Goal: Task Accomplishment & Management: Use online tool/utility

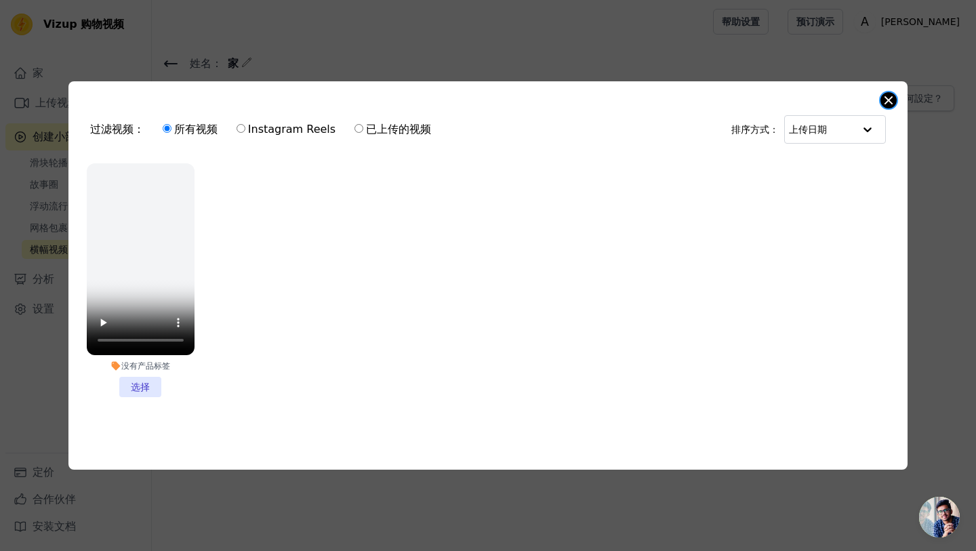
click at [882, 102] on button "关闭模式" at bounding box center [888, 100] width 16 height 16
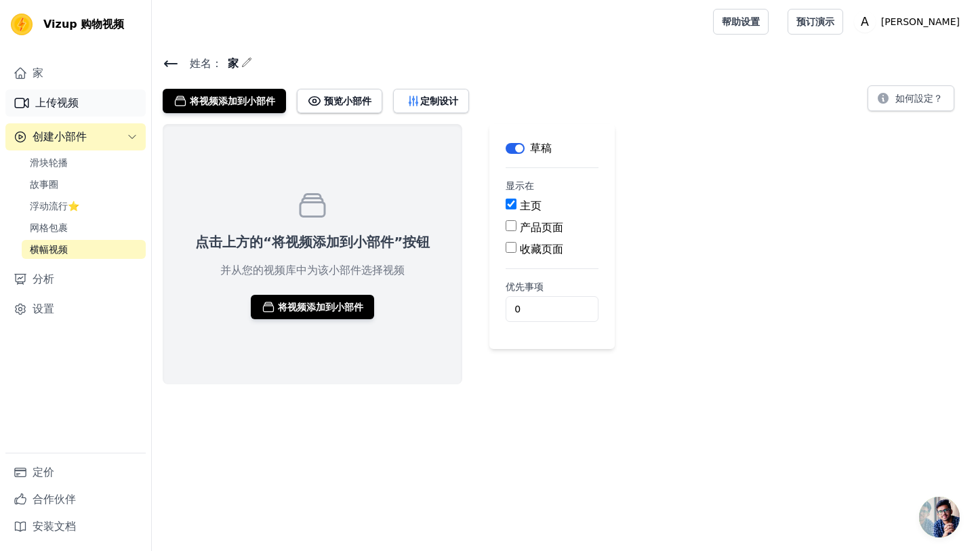
click at [81, 106] on link "上传视频" at bounding box center [75, 102] width 140 height 27
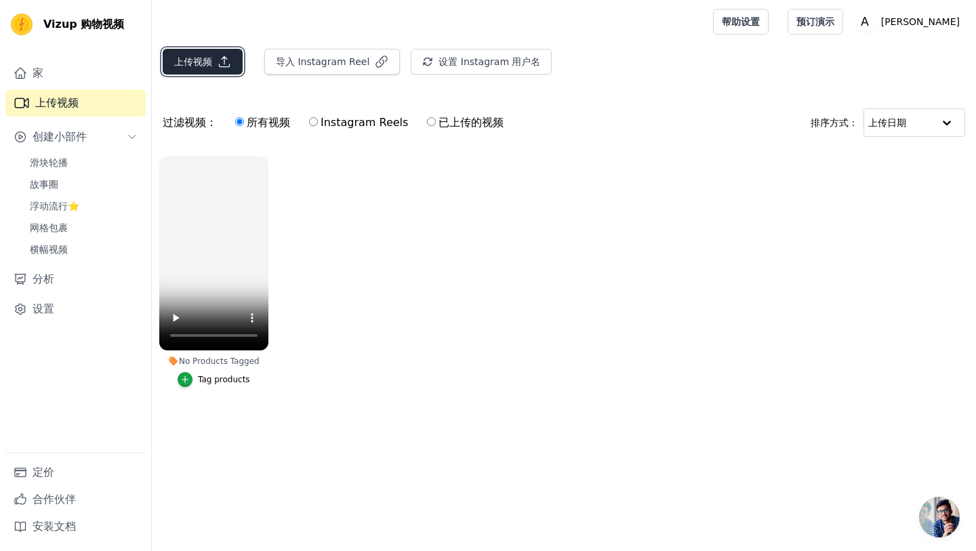
click at [222, 64] on icon "button" at bounding box center [225, 62] width 14 height 14
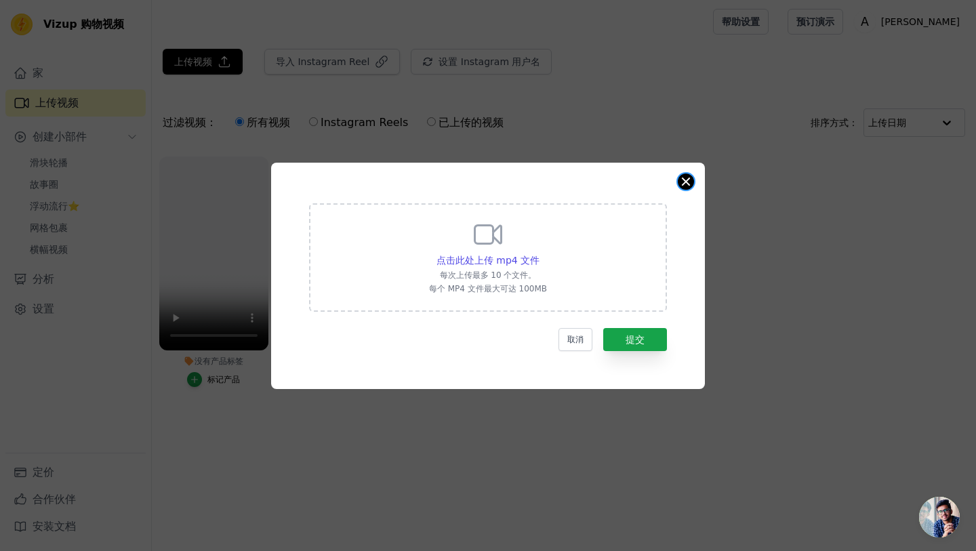
click at [689, 178] on button "关闭模式" at bounding box center [686, 182] width 16 height 16
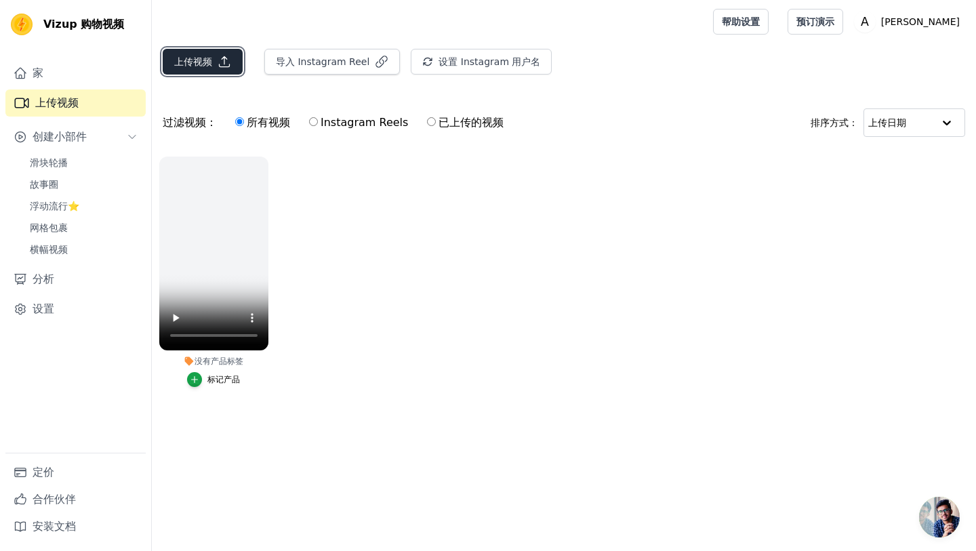
click at [212, 55] on button "上传视频" at bounding box center [203, 62] width 80 height 26
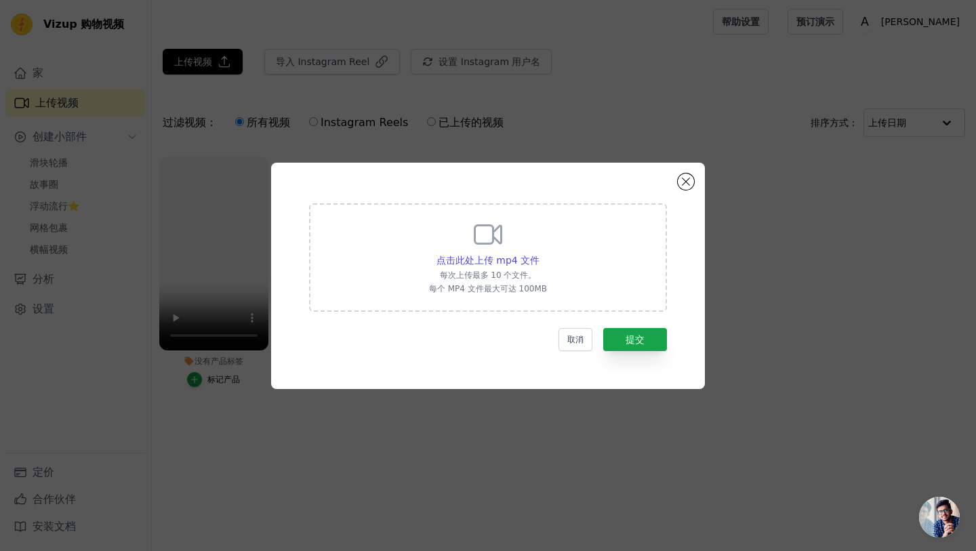
click at [489, 245] on icon at bounding box center [488, 234] width 33 height 33
click at [539, 253] on input "点击此处上传 mp4 文件 每次上传最多 10 个文件。 每个 MP4 文件最大可达 100MB" at bounding box center [539, 253] width 1 height 1
click at [688, 180] on button "关闭模式" at bounding box center [686, 182] width 16 height 16
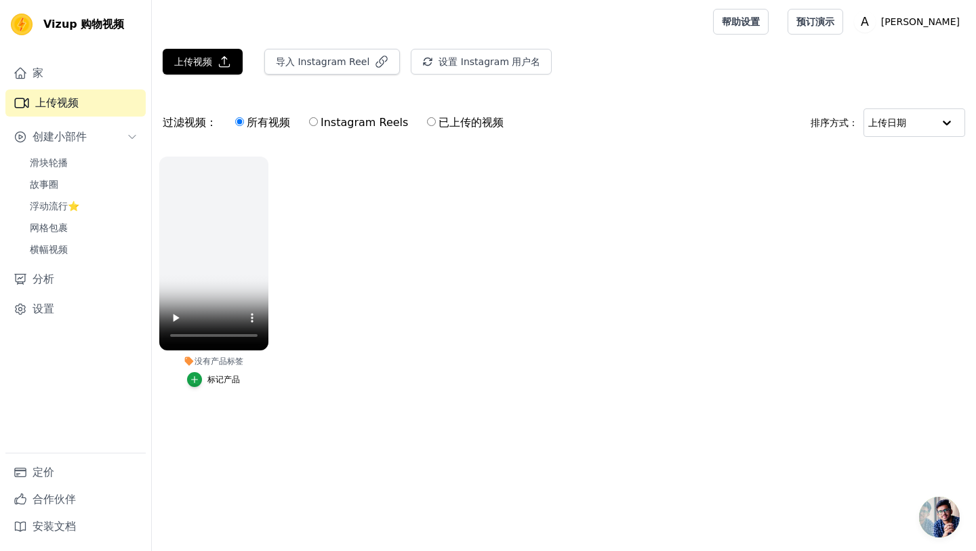
click at [404, 337] on ul "没有产品标签 标记产品" at bounding box center [564, 285] width 824 height 272
click at [224, 69] on button "上传视频" at bounding box center [203, 62] width 80 height 26
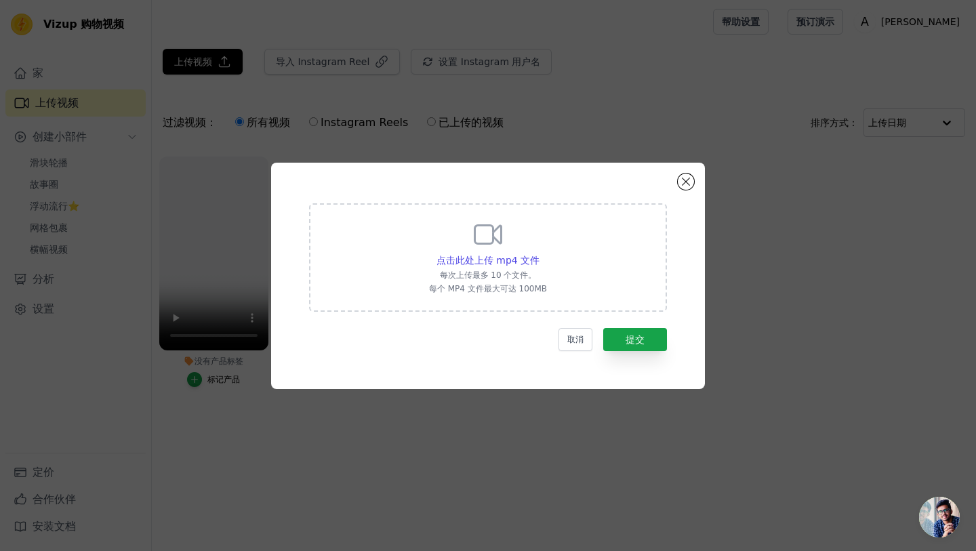
click at [478, 245] on icon at bounding box center [488, 234] width 33 height 33
click at [539, 253] on input "点击此处上传 mp4 文件 每次上传最多 10 个文件。 每个 MP4 文件最大可达 100MB" at bounding box center [539, 253] width 1 height 1
type input "C:\fakepath\Aclof-campaign-Video.mp4"
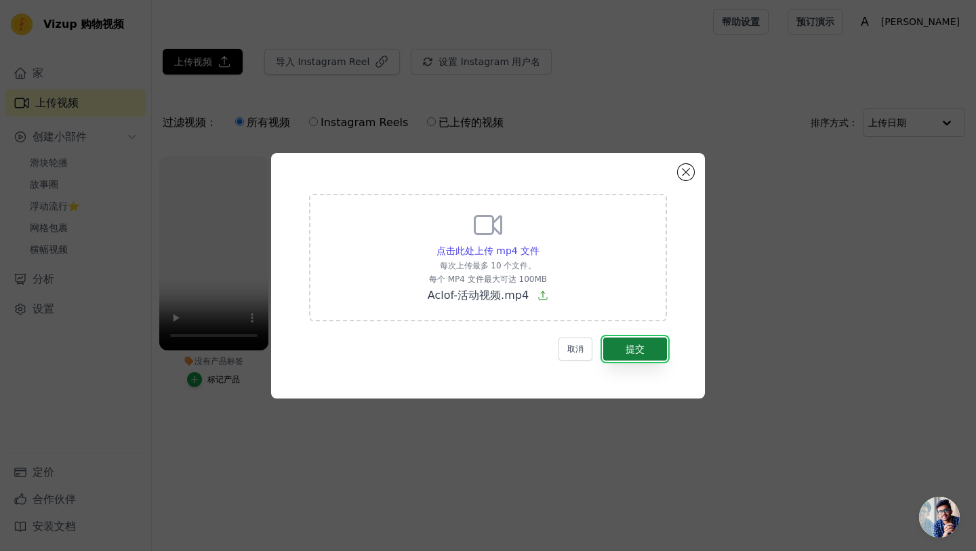
click at [649, 353] on button "提交" at bounding box center [635, 349] width 64 height 23
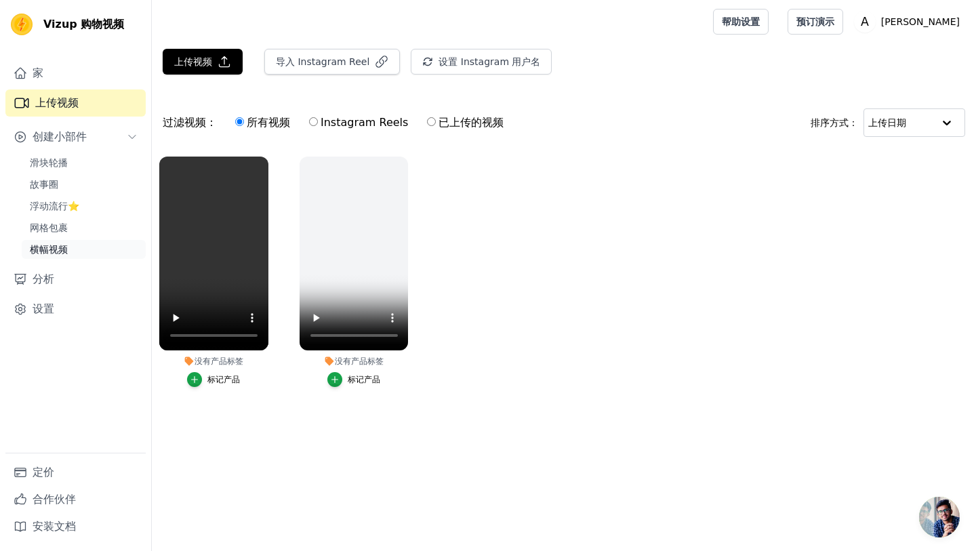
click at [75, 257] on link "横幅视频" at bounding box center [84, 249] width 124 height 19
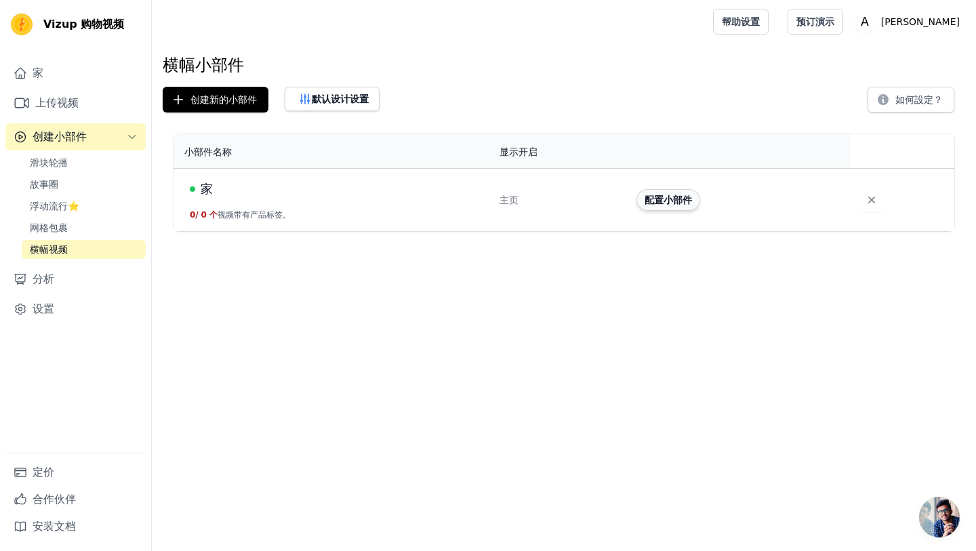
click at [670, 204] on font "配置小部件" at bounding box center [668, 200] width 47 height 11
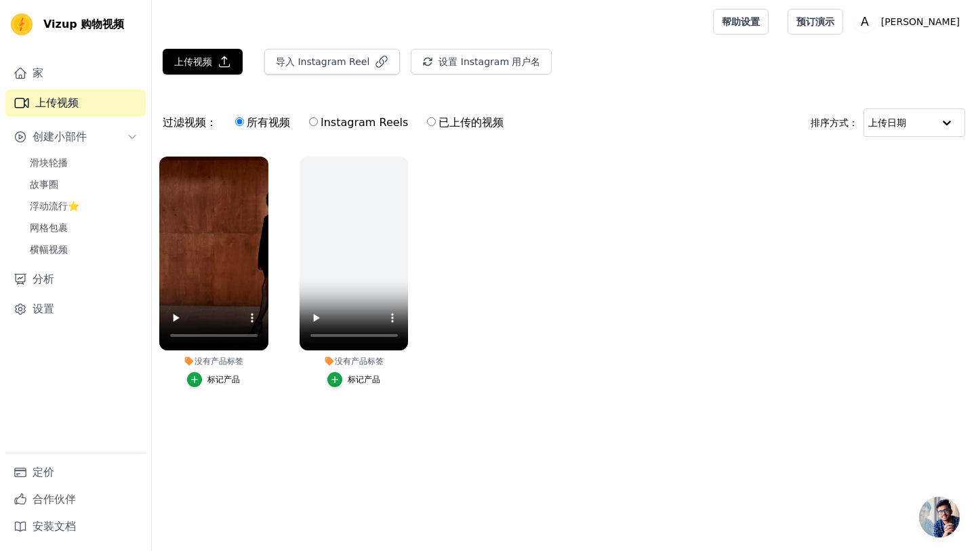
click at [487, 304] on ul "没有产品标签 标记产品 没有产品标签 标记产品" at bounding box center [564, 285] width 824 height 272
click at [225, 289] on video at bounding box center [213, 254] width 109 height 194
click at [405, 161] on icon "button" at bounding box center [406, 160] width 10 height 10
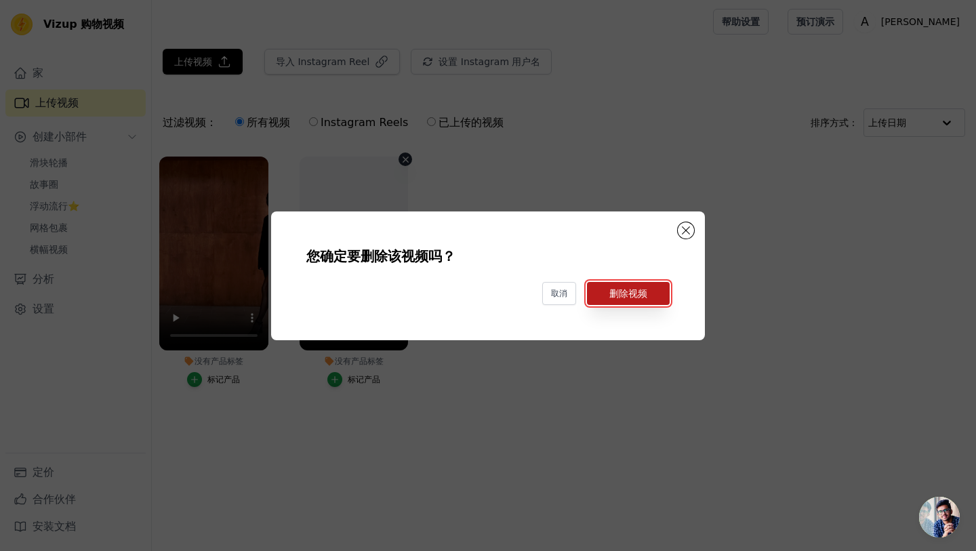
click at [643, 291] on font "删除视频" at bounding box center [628, 293] width 38 height 11
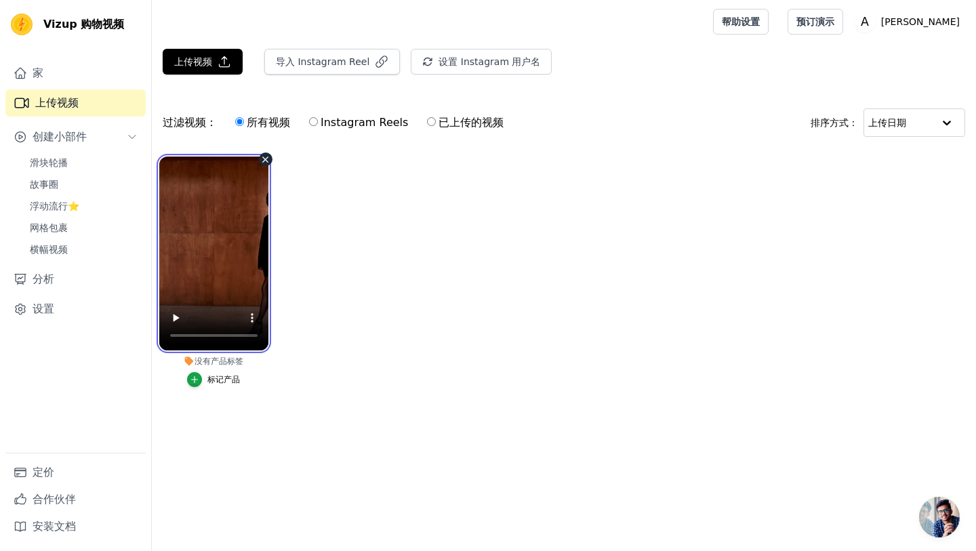
click at [224, 272] on video at bounding box center [213, 254] width 109 height 194
click at [342, 229] on ul "没有产品标签 标记产品" at bounding box center [564, 285] width 824 height 272
click at [59, 251] on font "横幅视频" at bounding box center [49, 249] width 38 height 11
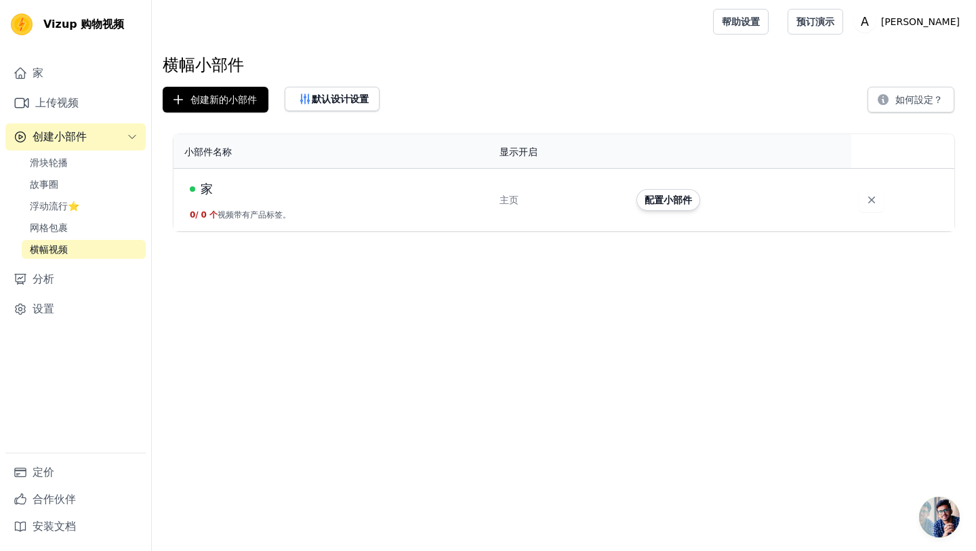
click at [208, 186] on font "家" at bounding box center [207, 189] width 12 height 14
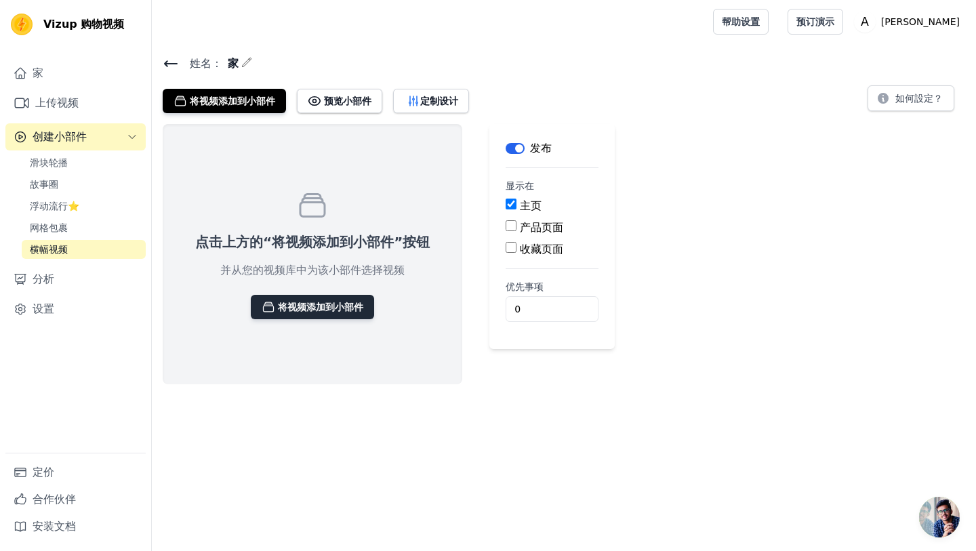
click at [317, 308] on font "将视频添加到小部件" at bounding box center [320, 307] width 85 height 11
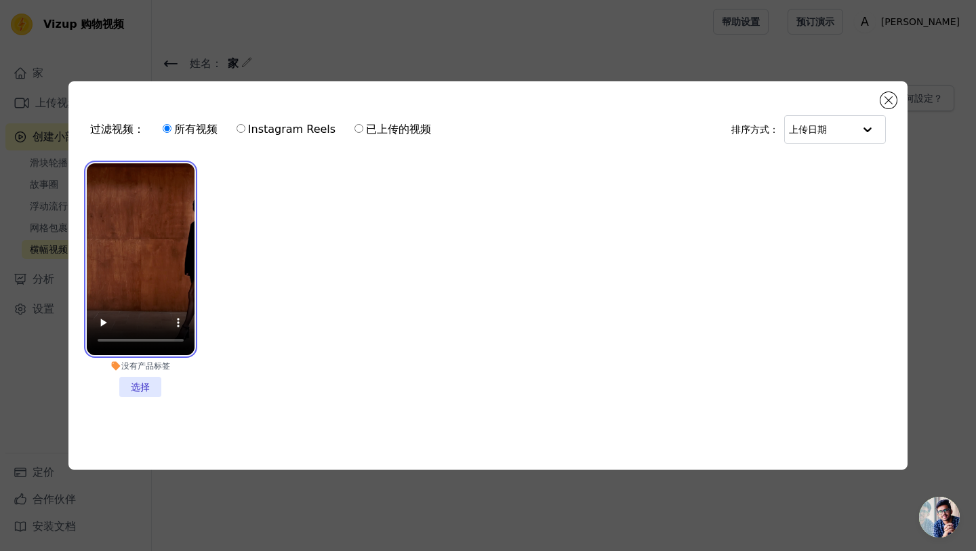
click at [144, 249] on video at bounding box center [141, 259] width 108 height 192
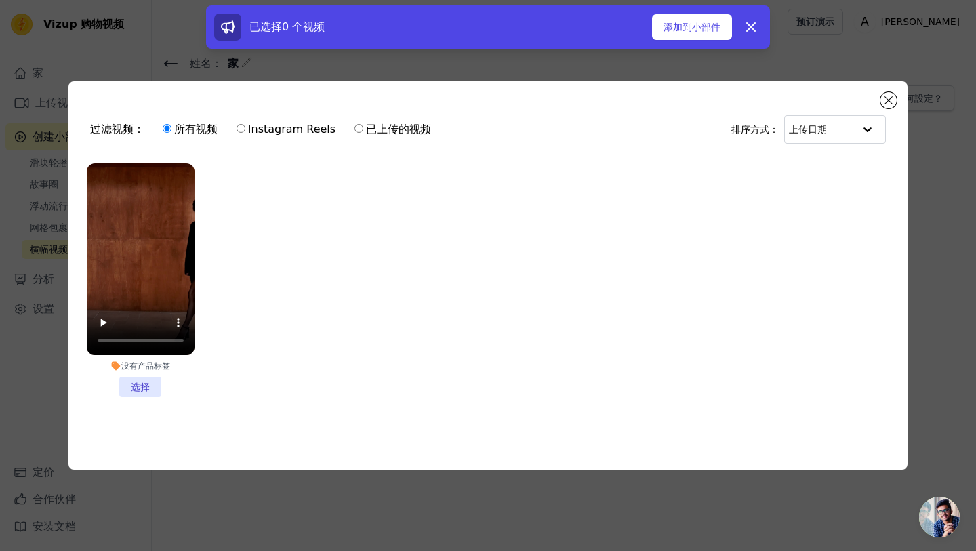
click at [145, 390] on li "没有产品标签 选择" at bounding box center [141, 280] width 108 height 234
click at [0, 0] on input "没有产品标签 选择" at bounding box center [0, 0] width 0 height 0
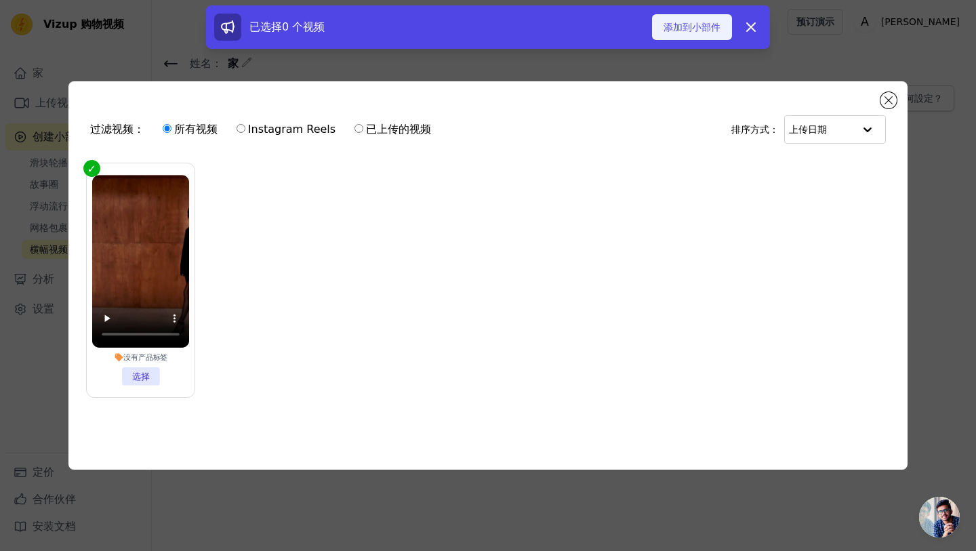
click at [679, 29] on font "添加到小部件" at bounding box center [692, 27] width 57 height 11
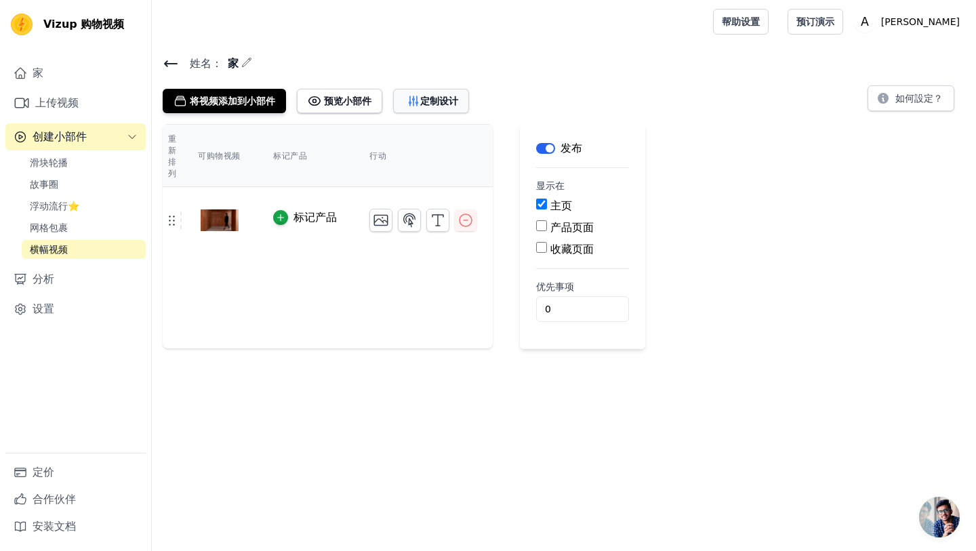
click at [424, 107] on button "定制设计" at bounding box center [431, 101] width 76 height 24
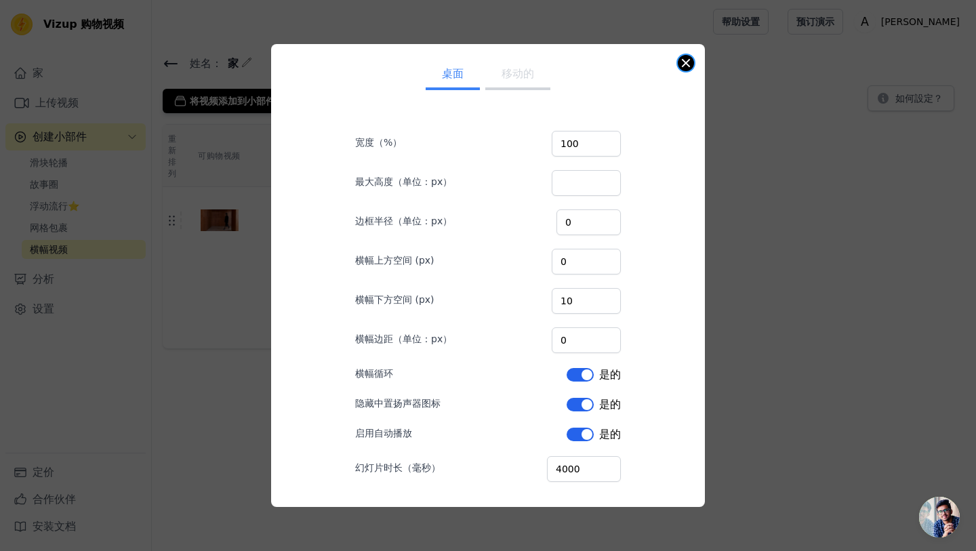
click at [686, 60] on button "关闭模式" at bounding box center [686, 63] width 16 height 16
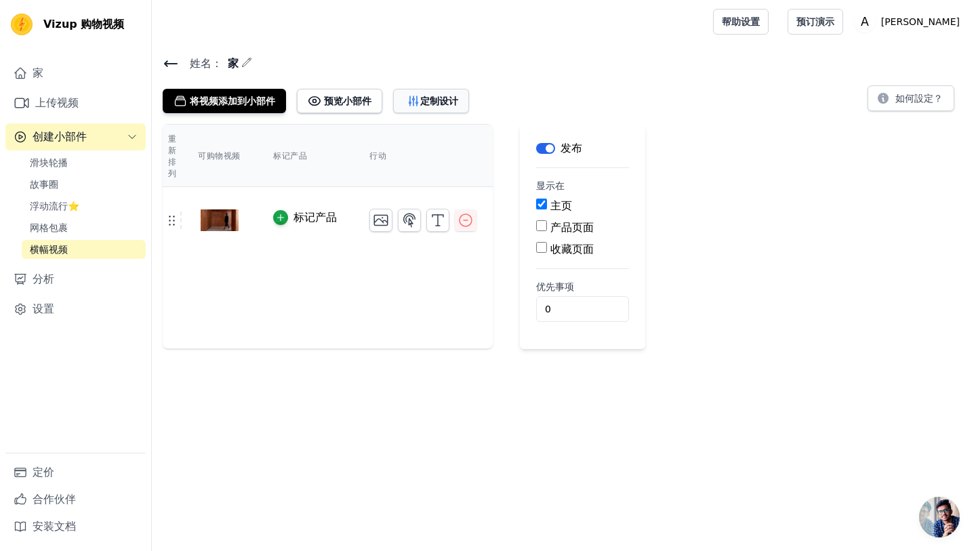
click at [429, 100] on font "定制设计" at bounding box center [439, 101] width 38 height 11
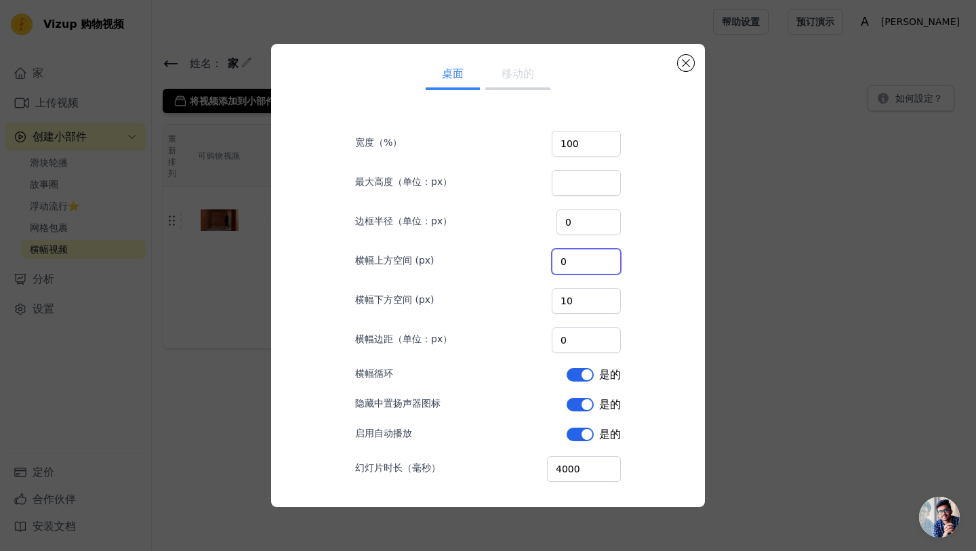
drag, startPoint x: 595, startPoint y: 261, endPoint x: 564, endPoint y: 261, distance: 31.2
click at [564, 261] on div "横幅上方空间 (px) 0" at bounding box center [488, 260] width 266 height 28
type input "40"
drag, startPoint x: 590, startPoint y: 302, endPoint x: 549, endPoint y: 302, distance: 41.3
click at [549, 302] on div "横幅下方空间 (px) 10" at bounding box center [488, 299] width 266 height 28
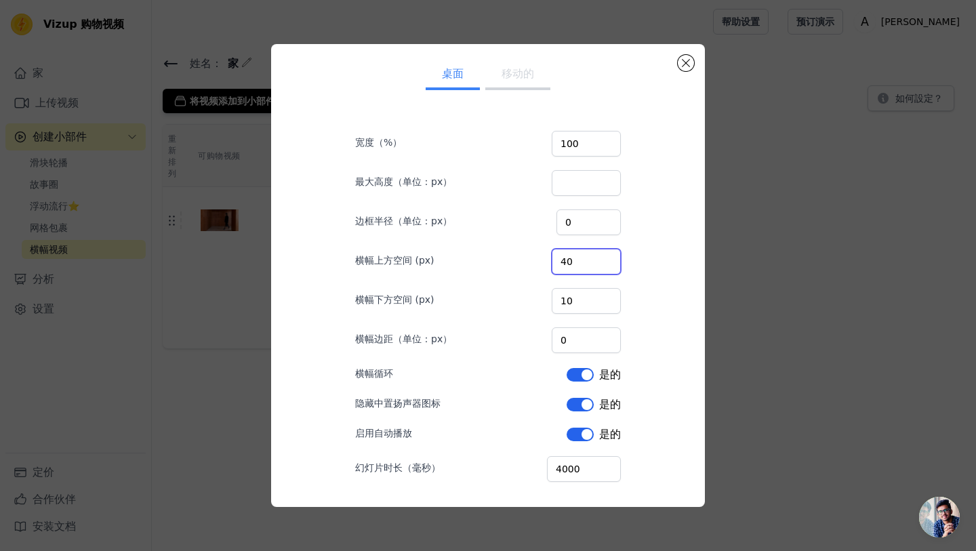
click at [674, 264] on div "桌面 移动的 宽度（%） 100 最大高度（单位：px） 边框半径（单位：px） 0 横幅上方空间 (px) 40 横幅下方空间 (px) 10 横幅边距（单…" at bounding box center [488, 275] width 412 height 441
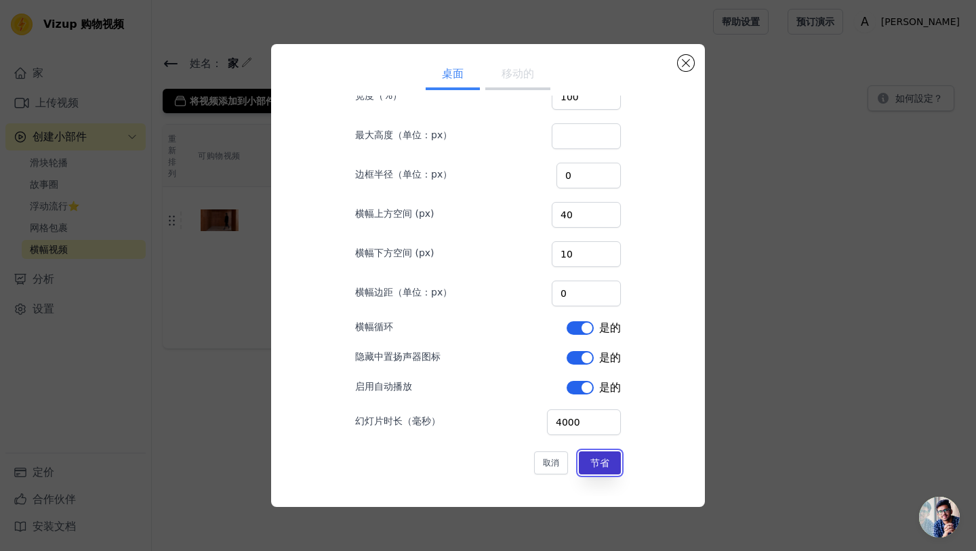
click at [600, 470] on button "节省" at bounding box center [600, 462] width 42 height 23
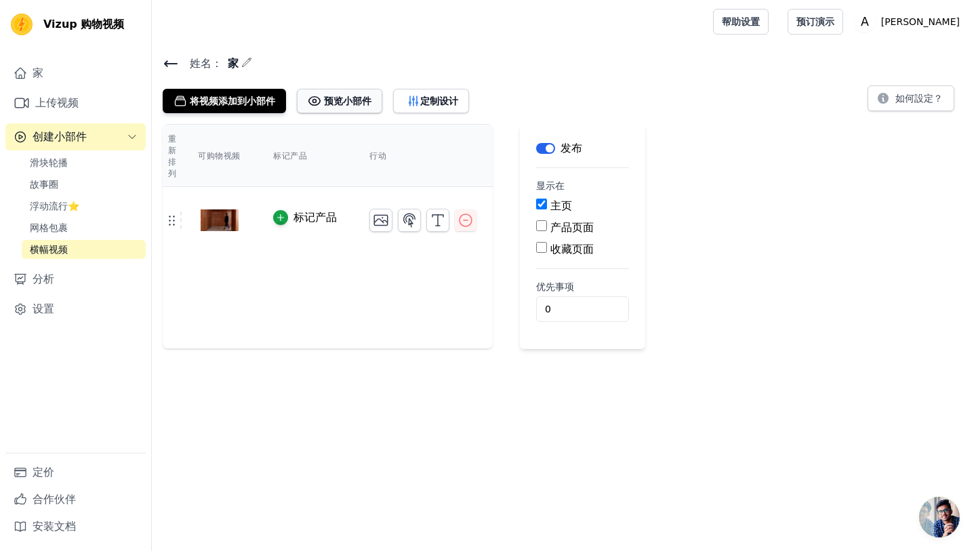
click at [356, 100] on font "预览小部件" at bounding box center [347, 101] width 47 height 11
click at [455, 92] on button "定制设计" at bounding box center [431, 101] width 76 height 24
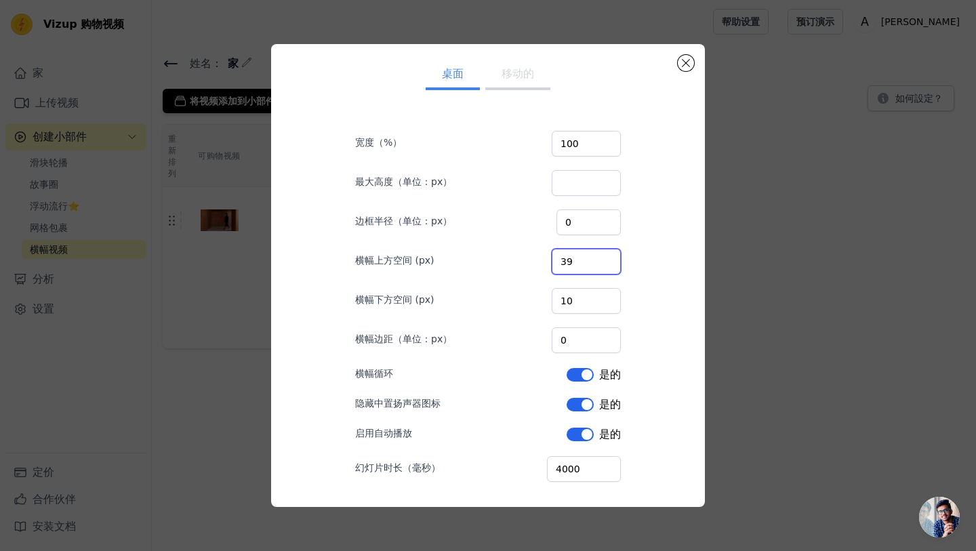
drag, startPoint x: 602, startPoint y: 263, endPoint x: 546, endPoint y: 262, distance: 55.6
click at [546, 262] on div "横幅上方空间 (px) 39" at bounding box center [488, 260] width 266 height 28
drag, startPoint x: 592, startPoint y: 262, endPoint x: 542, endPoint y: 260, distance: 50.2
click at [542, 260] on div "横幅上方空间 (px) 8" at bounding box center [488, 260] width 266 height 28
type input "0"
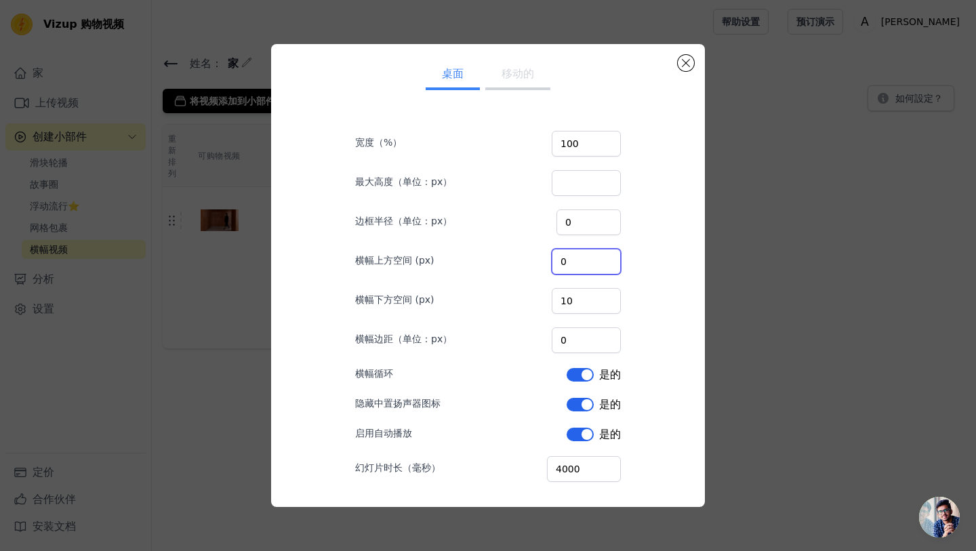
click at [674, 264] on div "桌面 移动的 宽度（%） 100 最大高度（单位：px） 边框半径（单位：px） 0 横幅上方空间 (px) 0 横幅下方空间 (px) 10 横幅边距（单位…" at bounding box center [488, 275] width 412 height 441
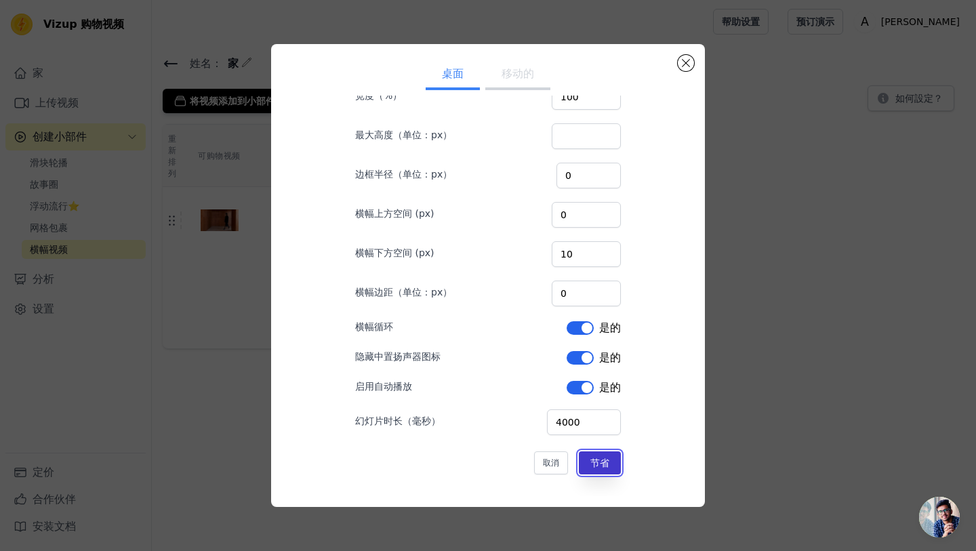
click at [602, 468] on button "节省" at bounding box center [600, 462] width 42 height 23
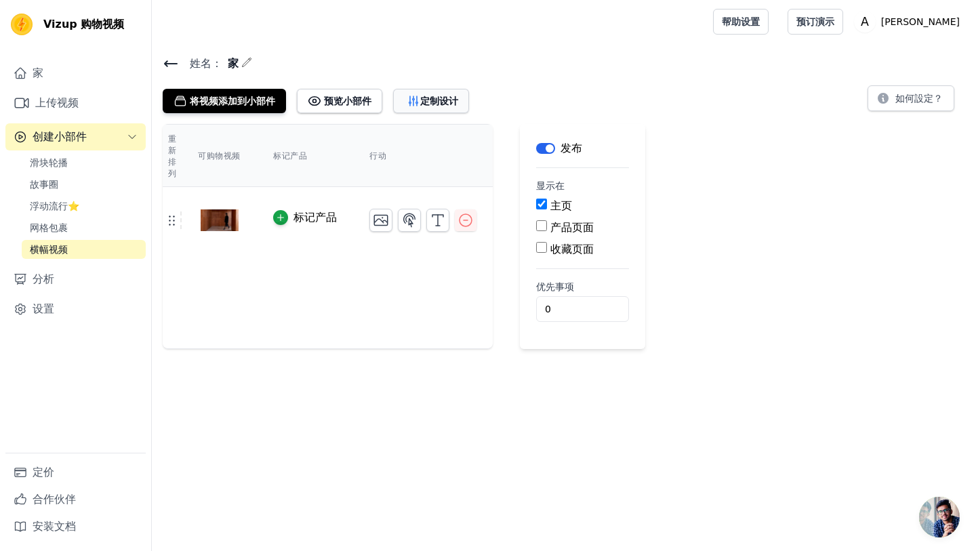
click at [426, 104] on font "定制设计" at bounding box center [439, 101] width 38 height 11
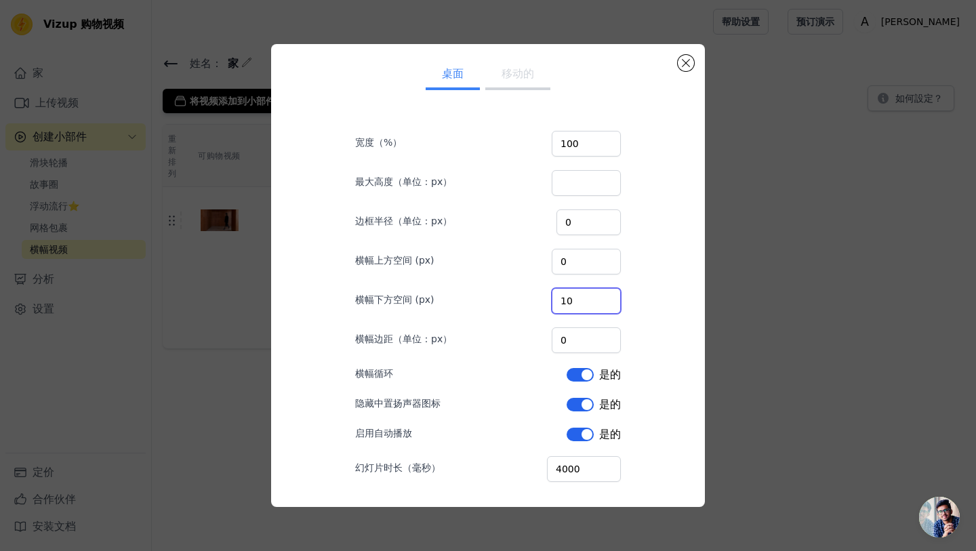
drag, startPoint x: 600, startPoint y: 296, endPoint x: 559, endPoint y: 296, distance: 41.4
click at [559, 296] on div "横幅下方空间 (px) 10" at bounding box center [488, 299] width 266 height 28
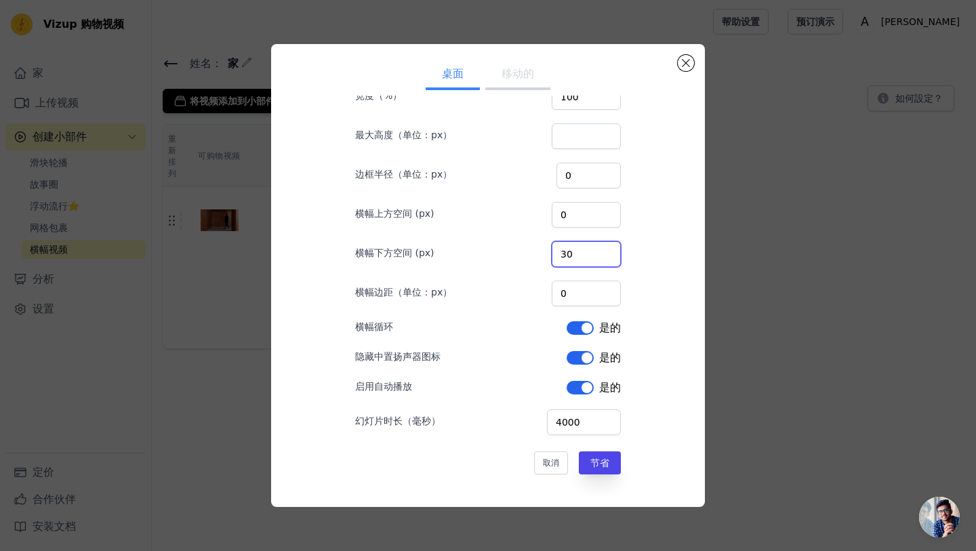
type input "30"
click at [622, 468] on form "宽度（%） 100 最大高度（单位：px） 边框半径（单位：px） 0 横幅上方空间 (px) 0 横幅下方空间 (px) 30 横幅边距（单位：px） 0 …" at bounding box center [487, 273] width 287 height 426
click at [607, 468] on font "节省" at bounding box center [599, 463] width 19 height 11
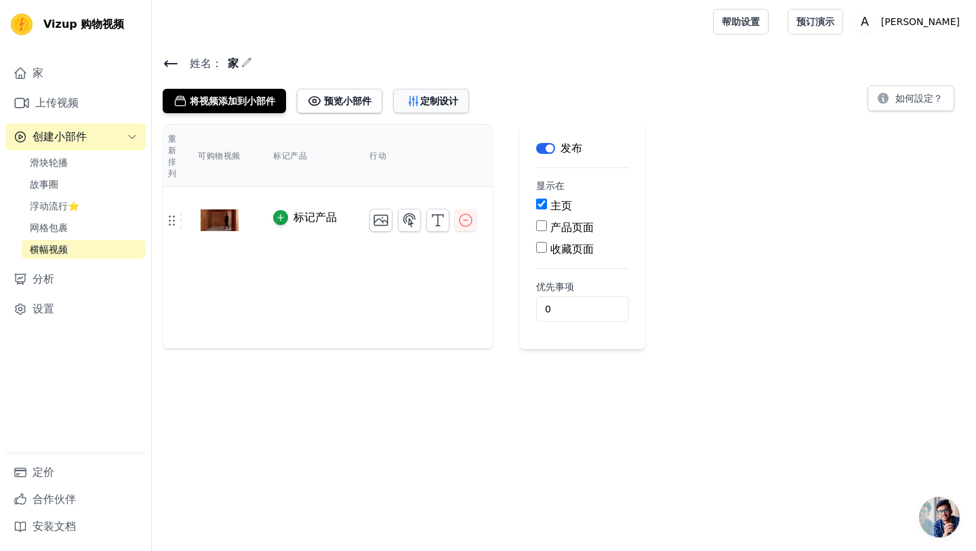
click at [421, 98] on font "定制设计" at bounding box center [439, 101] width 38 height 11
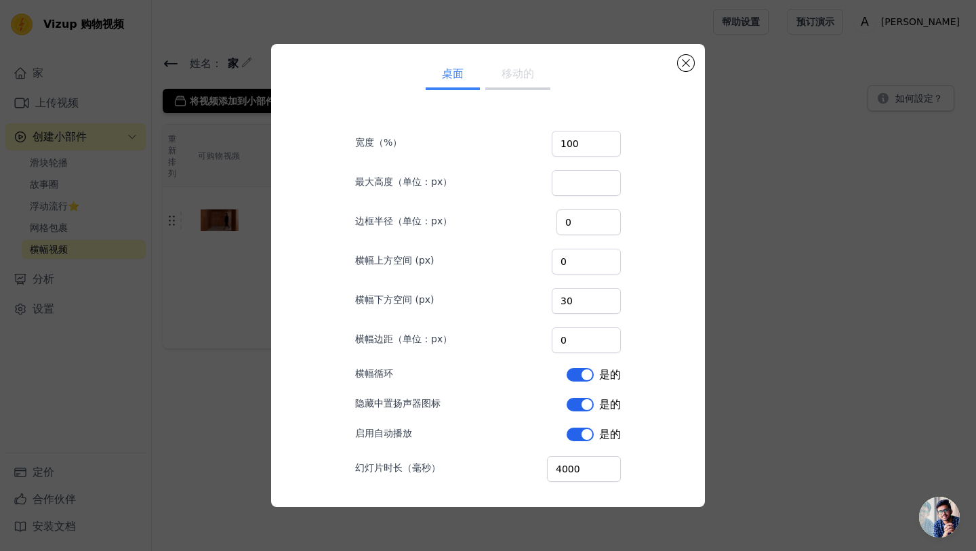
click at [528, 82] on button "移动的" at bounding box center [517, 75] width 65 height 30
click at [689, 58] on button "关闭模式" at bounding box center [686, 63] width 16 height 16
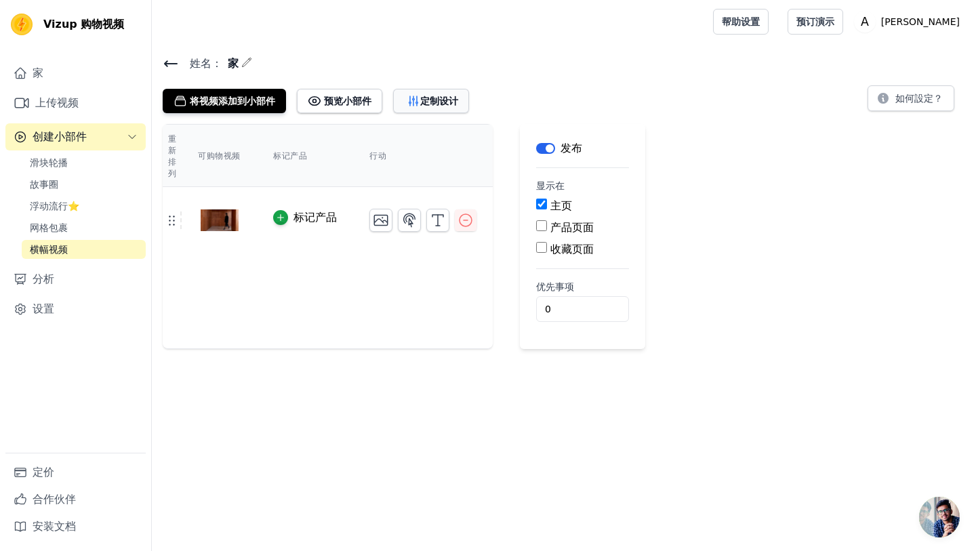
click at [427, 96] on font "定制设计" at bounding box center [439, 101] width 38 height 11
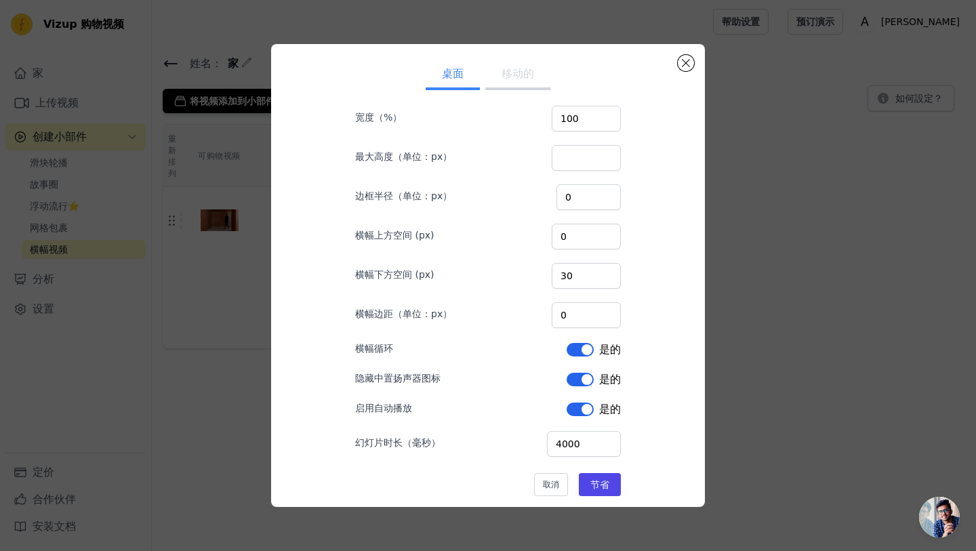
scroll to position [0, 0]
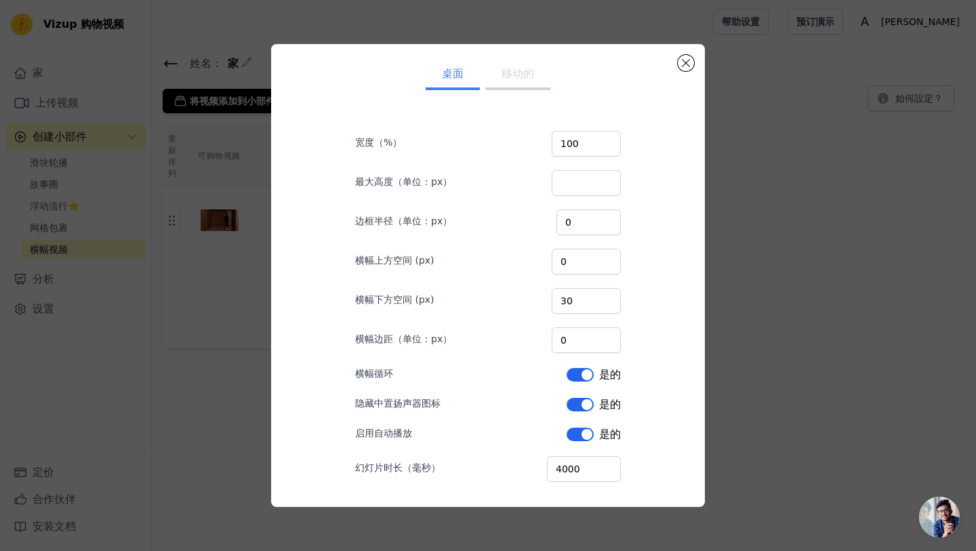
click at [587, 403] on button "标签" at bounding box center [580, 405] width 27 height 14
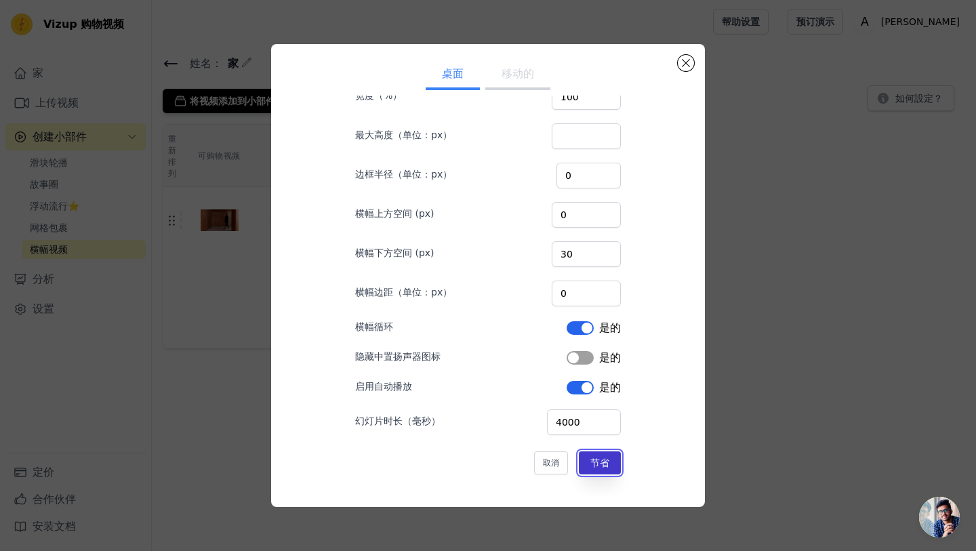
click at [601, 459] on font "节省" at bounding box center [599, 463] width 19 height 11
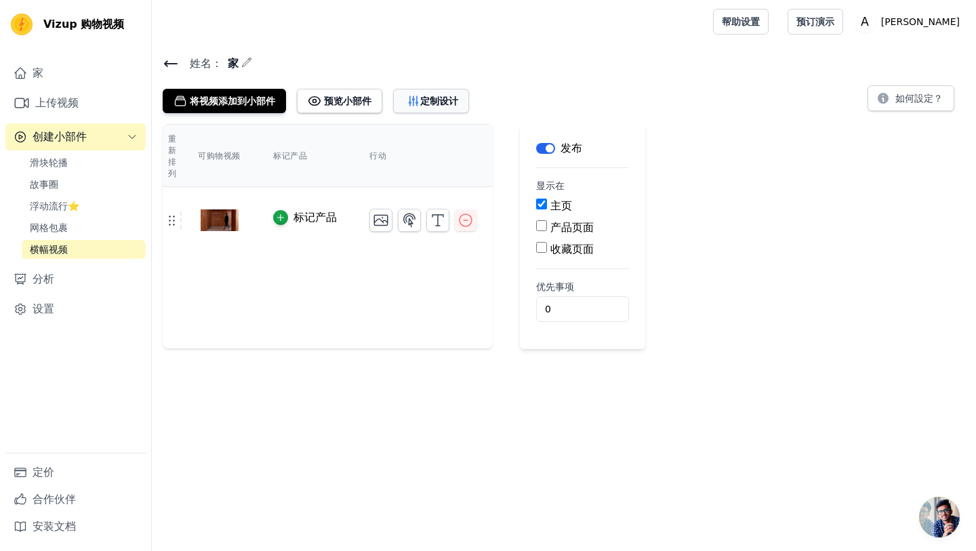
click at [426, 99] on font "定制设计" at bounding box center [439, 101] width 38 height 11
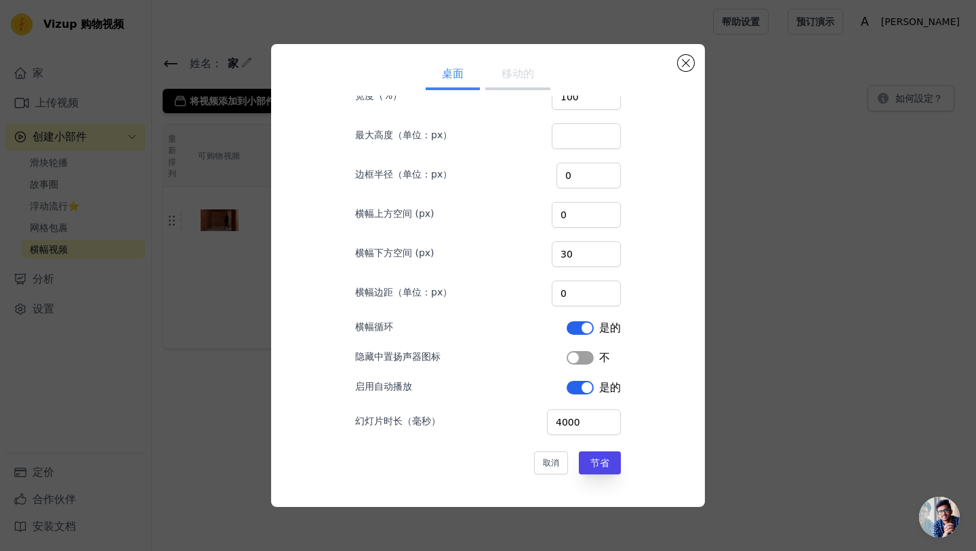
click at [589, 357] on button "标签" at bounding box center [580, 358] width 27 height 14
click at [600, 465] on font "节省" at bounding box center [599, 463] width 19 height 11
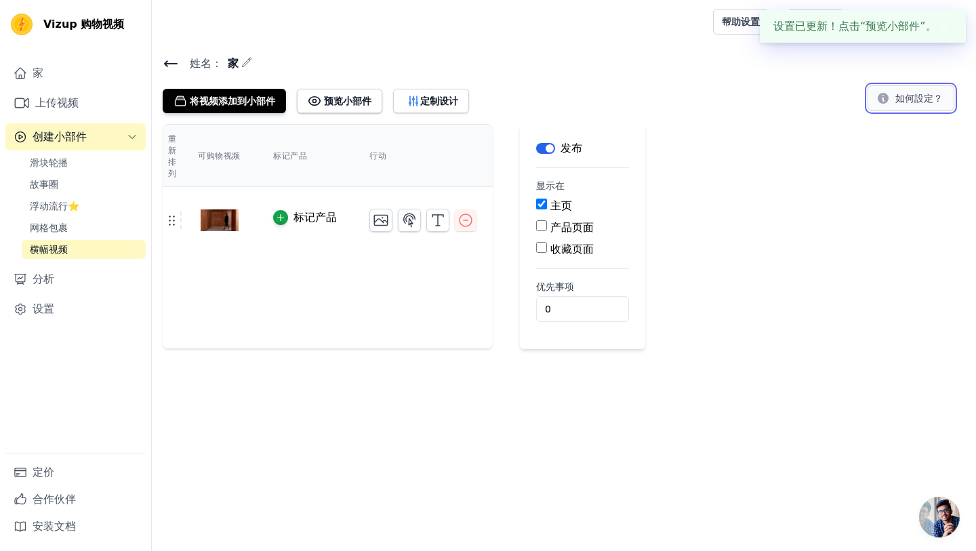
click at [912, 100] on font "如何設定？" at bounding box center [918, 98] width 47 height 11
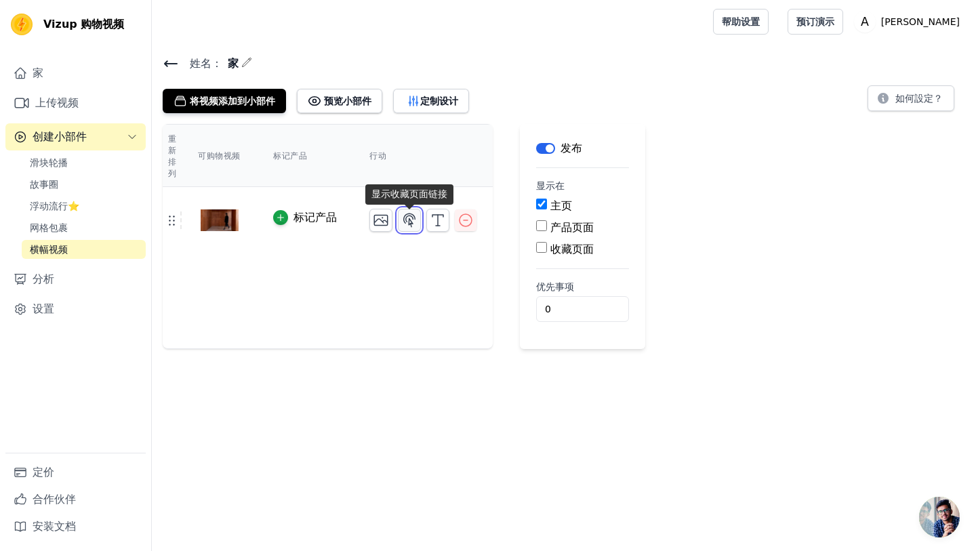
click at [410, 226] on icon "button" at bounding box center [410, 220] width 12 height 13
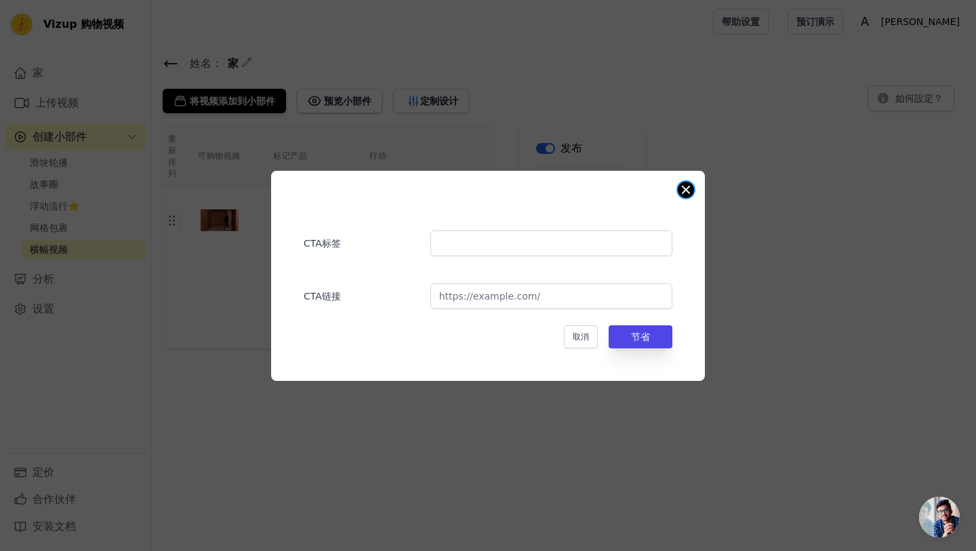
click at [685, 188] on button "关闭模式" at bounding box center [686, 190] width 16 height 16
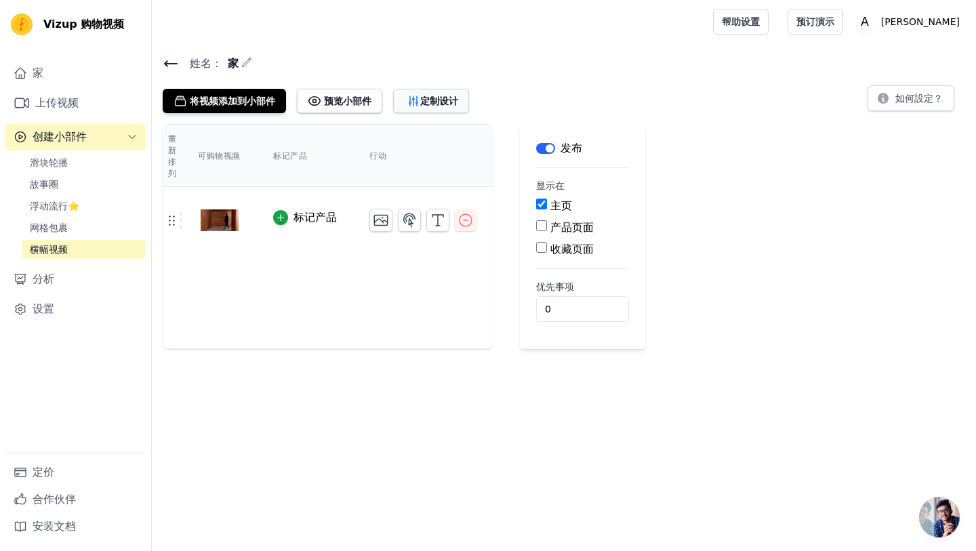
click at [434, 102] on font "定制设计" at bounding box center [439, 101] width 38 height 11
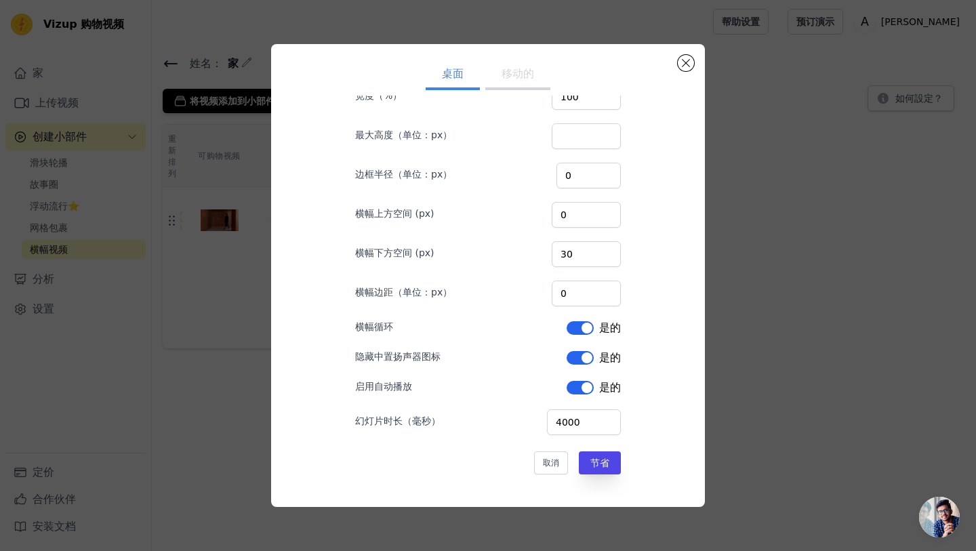
scroll to position [0, 0]
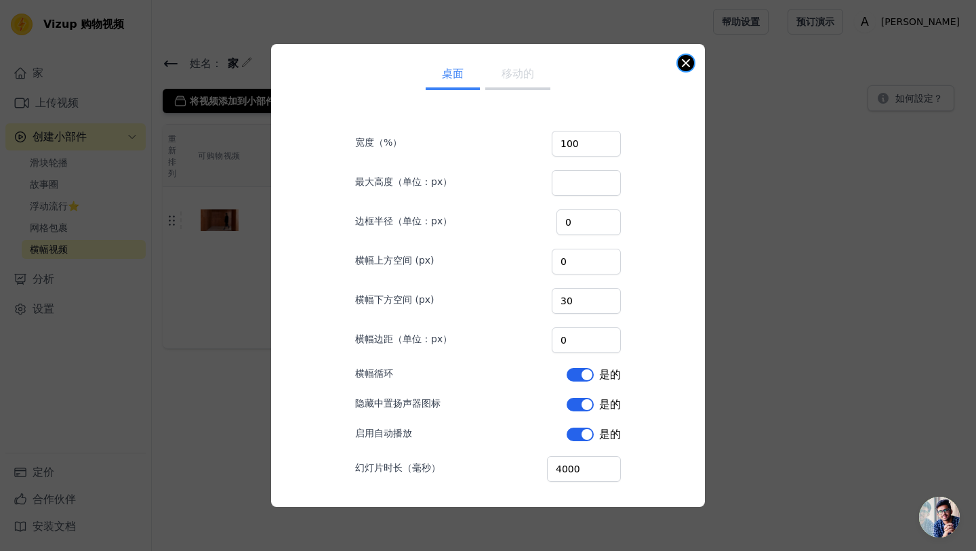
click at [689, 59] on button "关闭模式" at bounding box center [686, 63] width 16 height 16
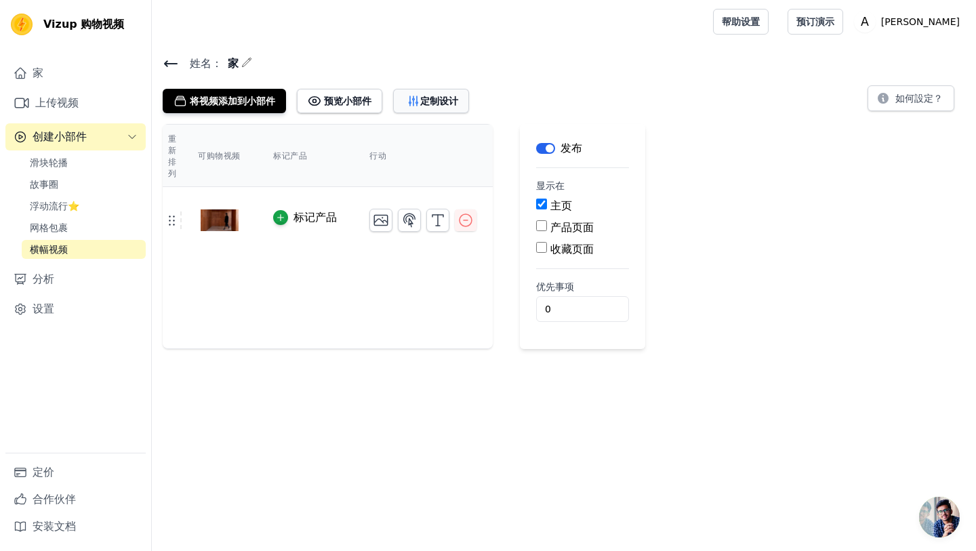
click at [428, 106] on font "定制设计" at bounding box center [439, 101] width 38 height 14
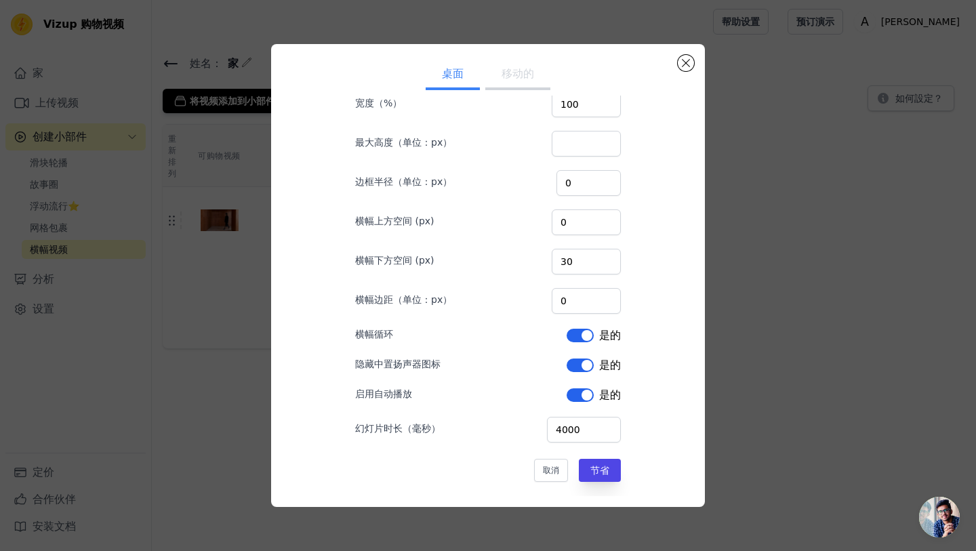
scroll to position [47, 0]
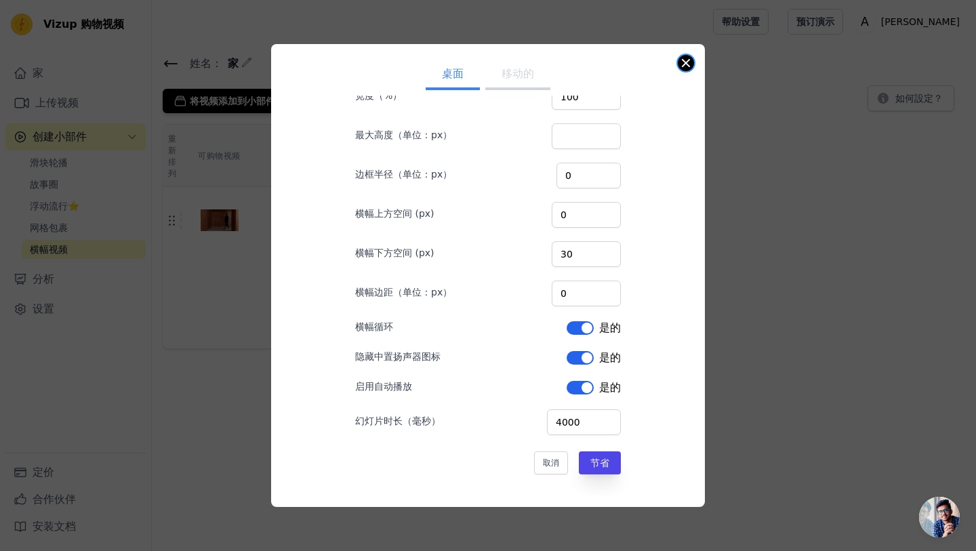
click at [687, 59] on button "关闭模式" at bounding box center [686, 63] width 16 height 16
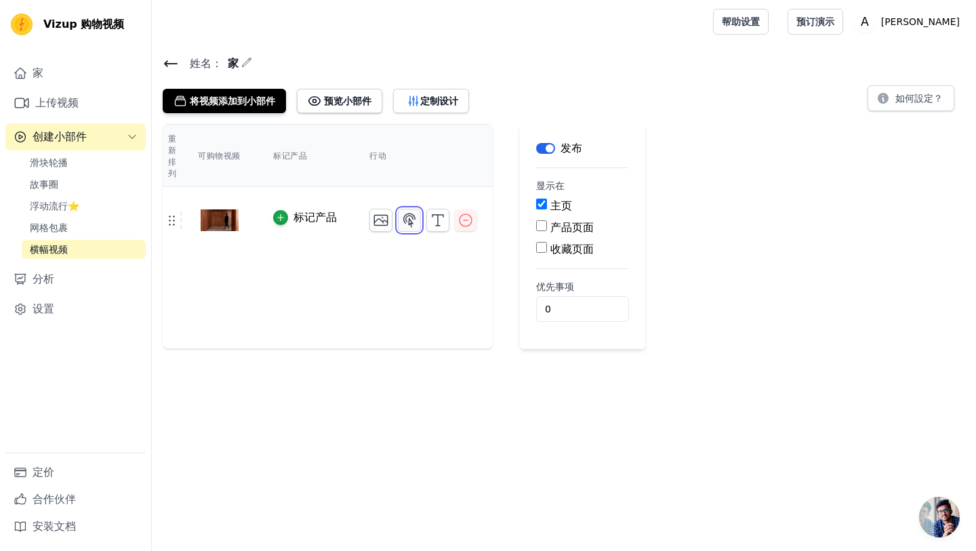
click at [411, 222] on icon "button" at bounding box center [409, 220] width 16 height 16
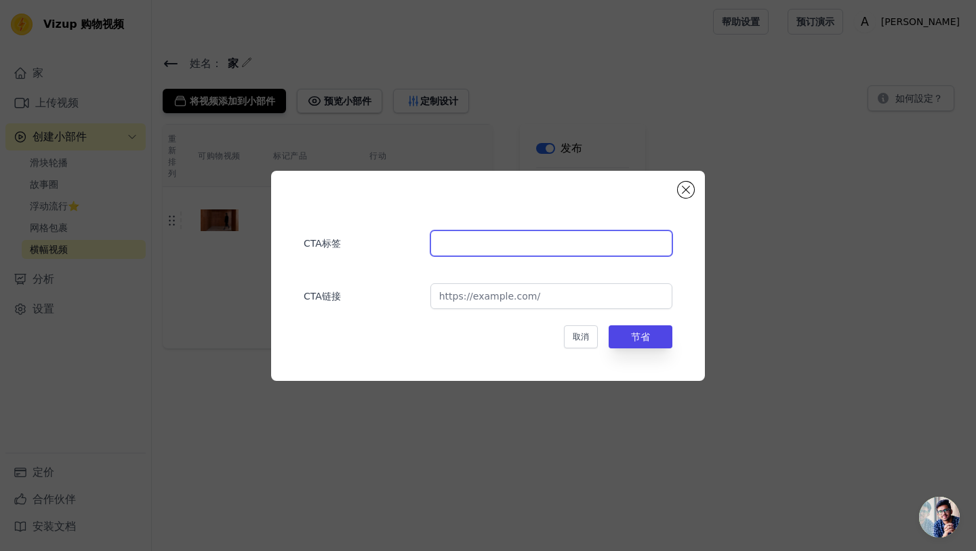
click at [483, 245] on input "text" at bounding box center [551, 243] width 242 height 26
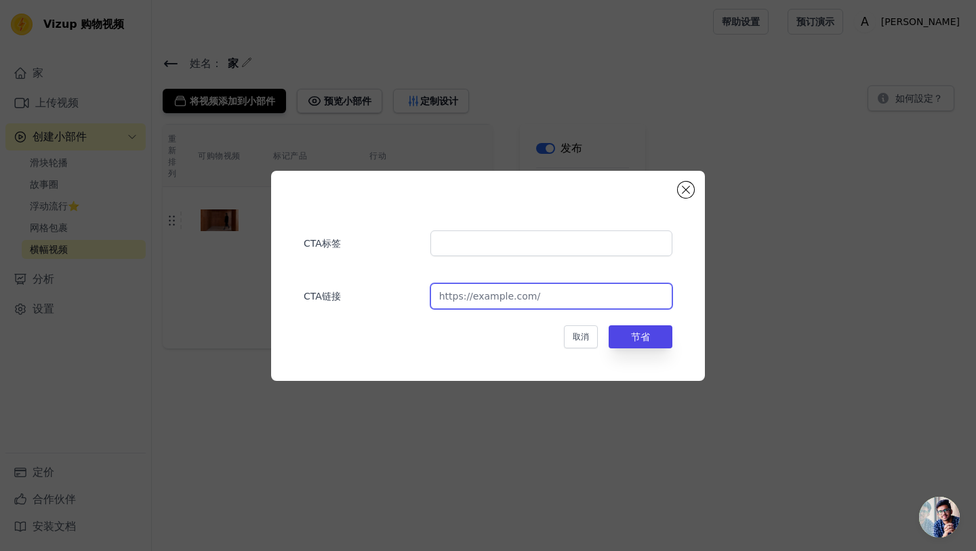
click at [495, 296] on input "url" at bounding box center [551, 296] width 242 height 26
paste input "[URL][DOMAIN_NAME]"
type input "[URL][DOMAIN_NAME]"
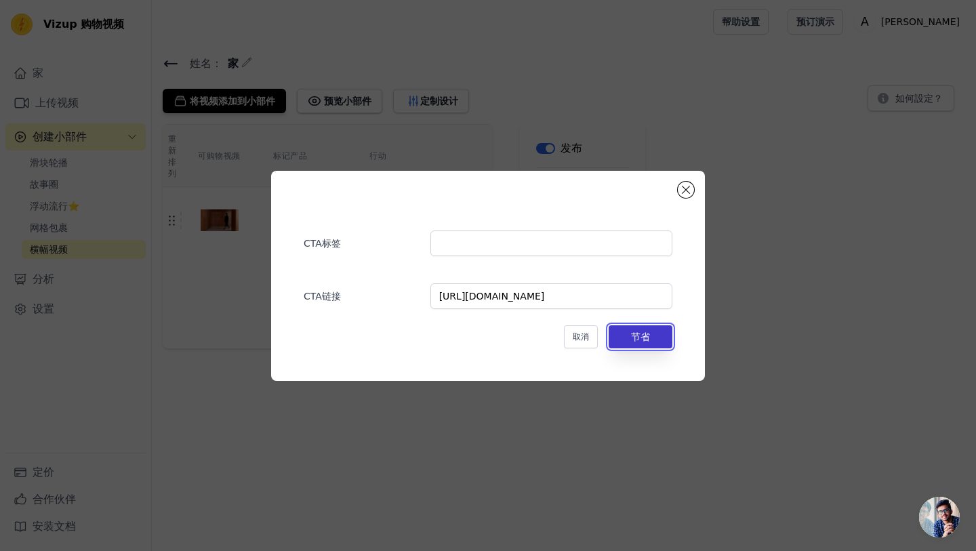
click at [645, 333] on font "节省" at bounding box center [640, 336] width 19 height 11
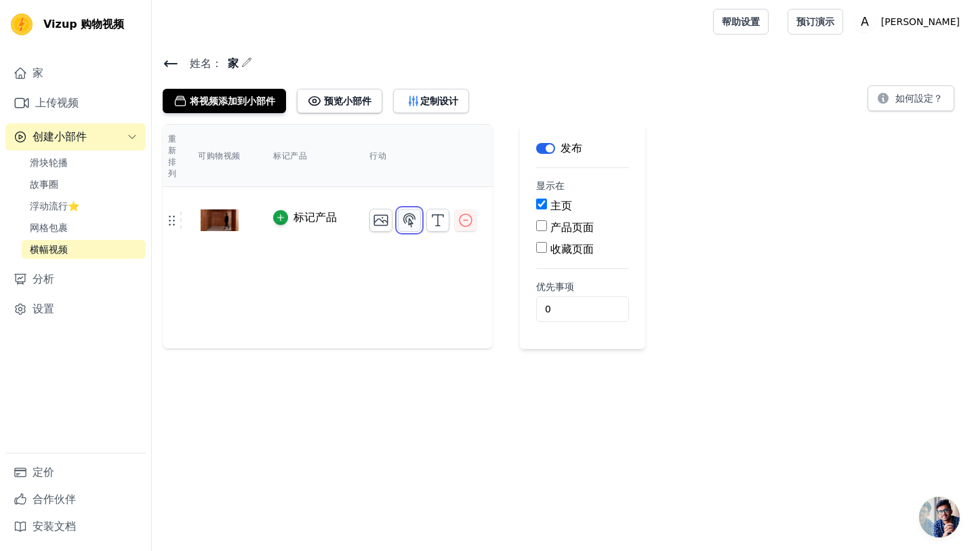
click at [412, 226] on icon "button" at bounding box center [410, 220] width 12 height 13
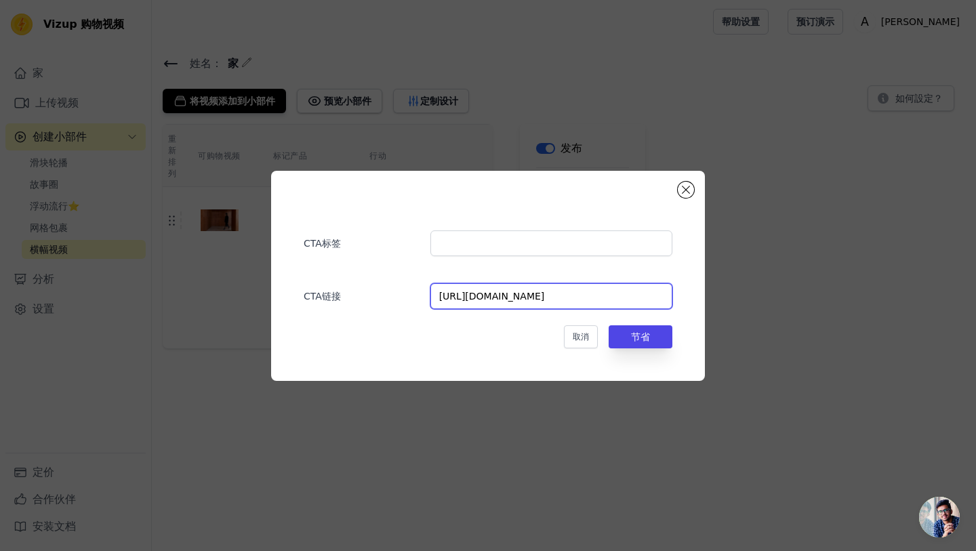
click at [525, 289] on input "[URL][DOMAIN_NAME]" at bounding box center [551, 296] width 242 height 26
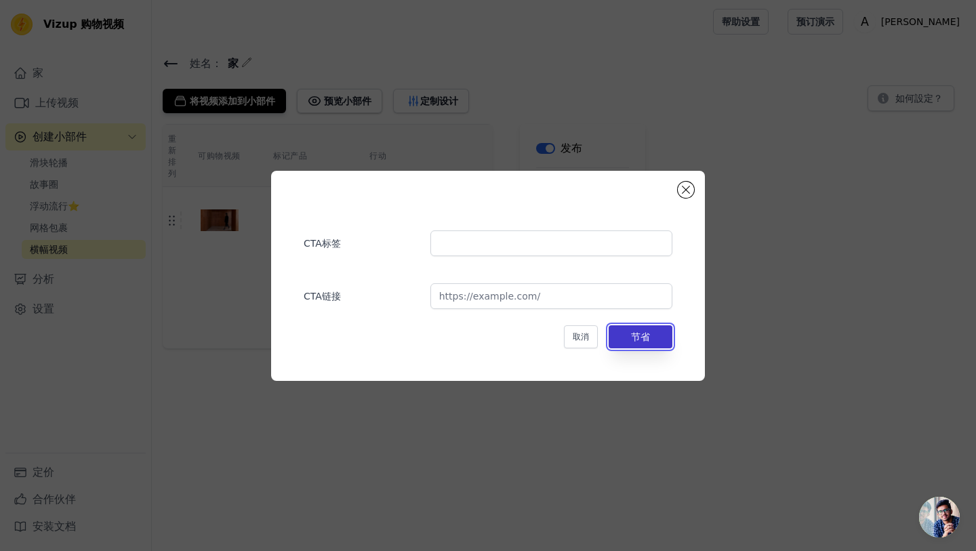
click at [642, 331] on font "节省" at bounding box center [640, 336] width 19 height 11
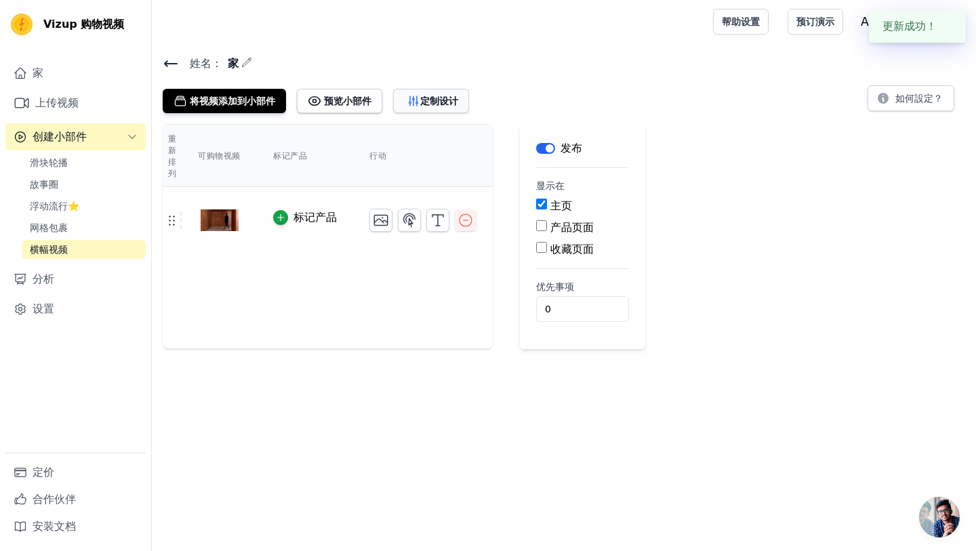
click at [428, 97] on font "定制设计" at bounding box center [439, 101] width 38 height 11
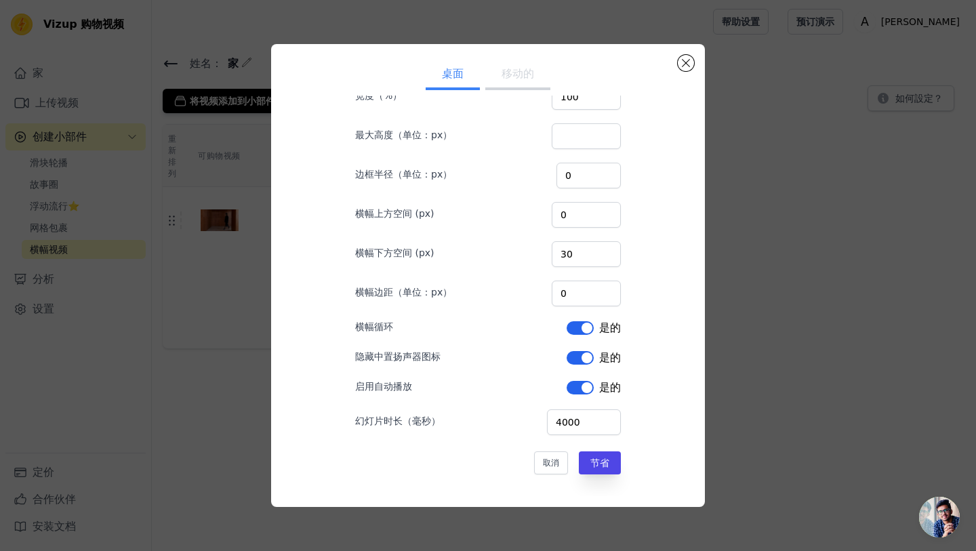
scroll to position [0, 0]
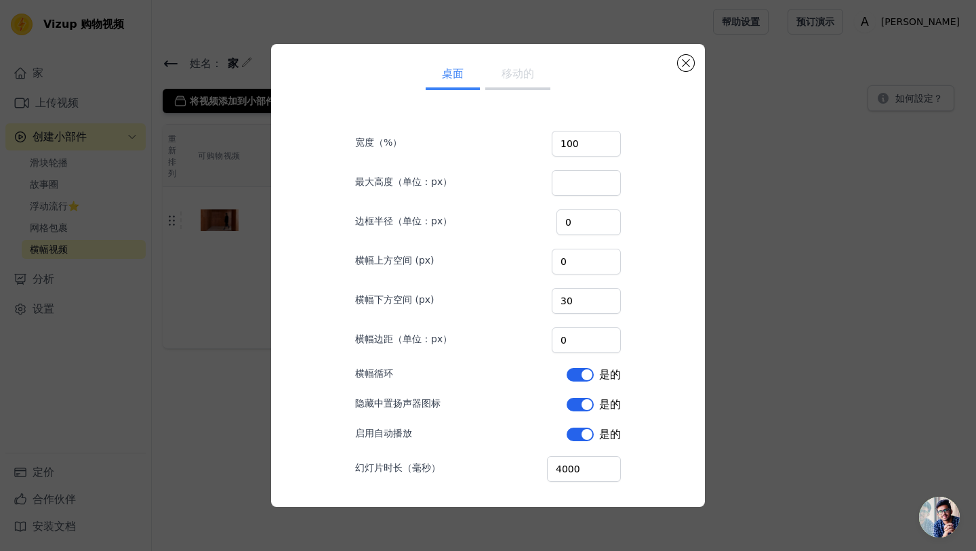
click at [518, 75] on font "移动的" at bounding box center [518, 73] width 33 height 13
click at [691, 71] on div "桌面 移动的 宽度（%） 100 最大高度（单位：px） 边框半径（单位：px） 0 横幅上方空间 (px) 0 横幅下方空间 (px) 30 横幅边距（单位…" at bounding box center [488, 275] width 412 height 441
click at [687, 68] on button "关闭模式" at bounding box center [686, 63] width 16 height 16
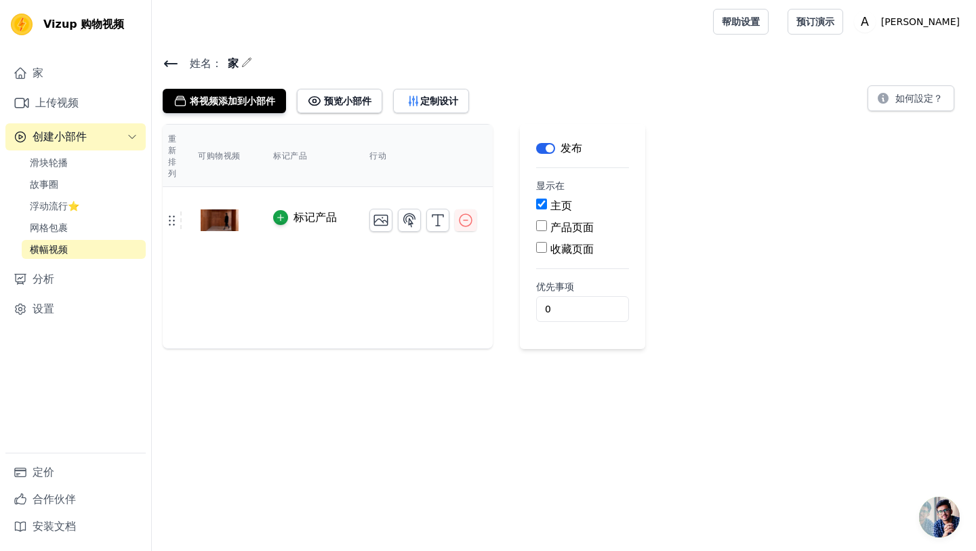
click at [295, 224] on font "标记产品" at bounding box center [314, 217] width 43 height 13
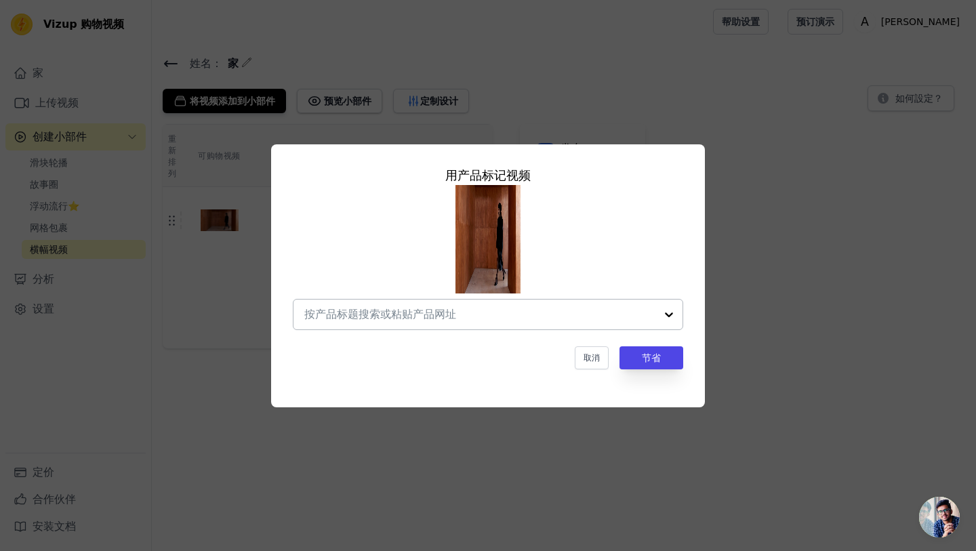
click at [451, 316] on input "text" at bounding box center [479, 314] width 351 height 16
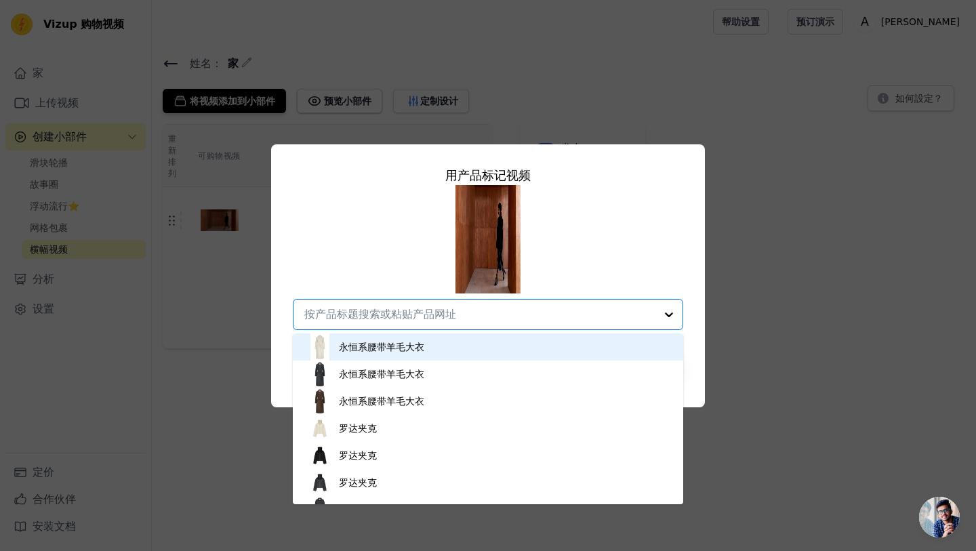
click at [402, 271] on div "永恒系腰带羊毛大衣 永恒系腰带羊毛大衣 永恒系腰带羊毛大衣 罗达夹克 罗达夹克 罗达夹克 单排扣大衣 长袍式牦牛开衫 长袍式牦牛开衫 针织宽松毛衣 经典齐臀裤…" at bounding box center [488, 257] width 390 height 145
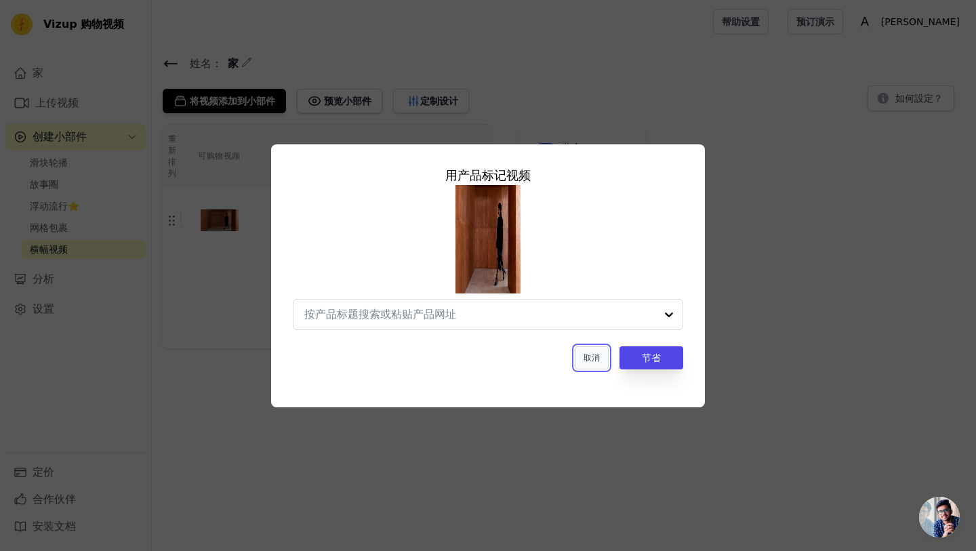
click at [590, 357] on font "取消" at bounding box center [592, 357] width 16 height 9
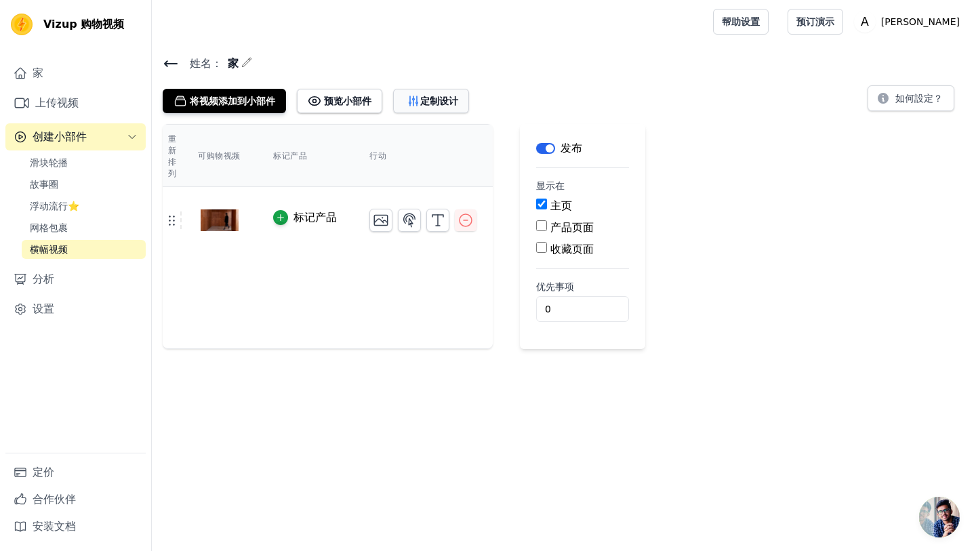
click at [428, 102] on font "定制设计" at bounding box center [439, 101] width 38 height 11
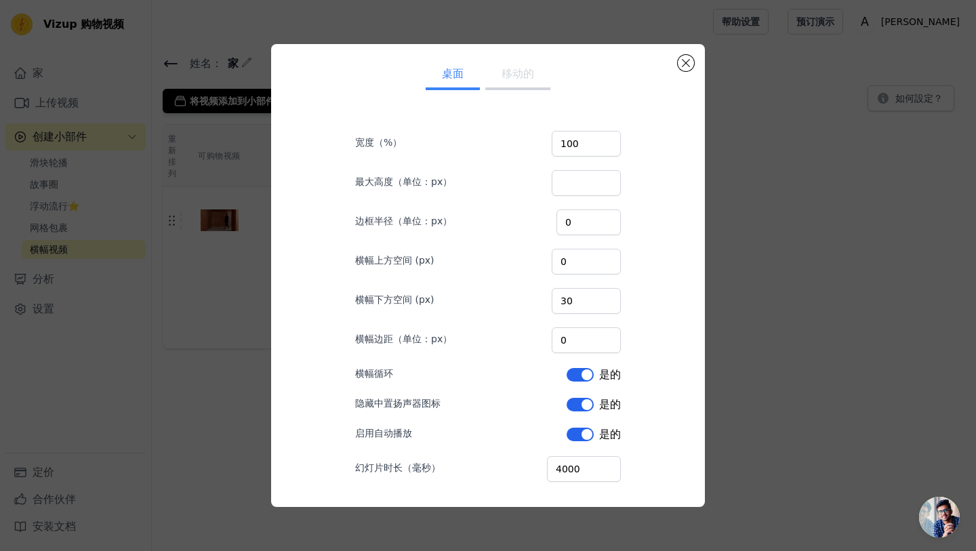
click at [521, 70] on font "移动的" at bounding box center [518, 73] width 33 height 13
click at [683, 62] on button "关闭模式" at bounding box center [686, 63] width 16 height 16
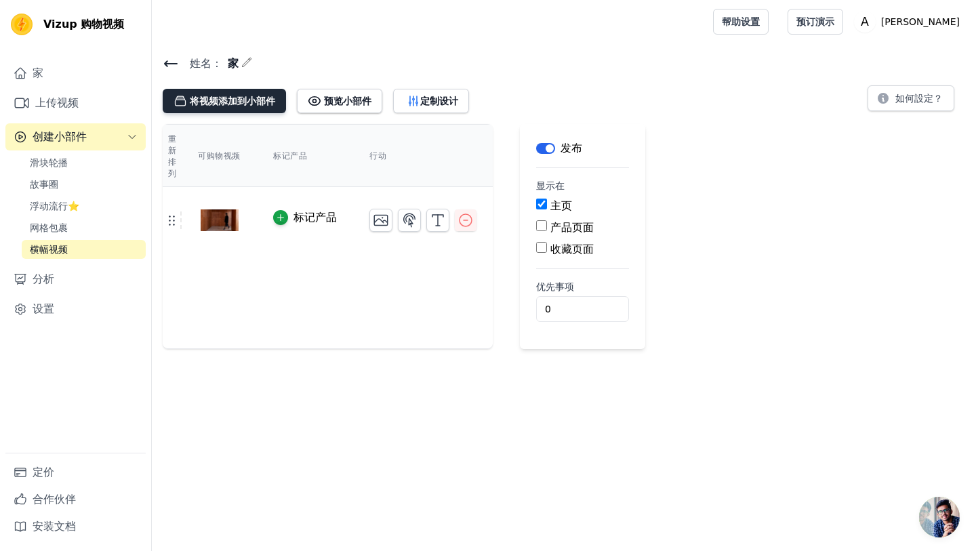
click at [262, 98] on font "将视频添加到小部件" at bounding box center [232, 101] width 85 height 11
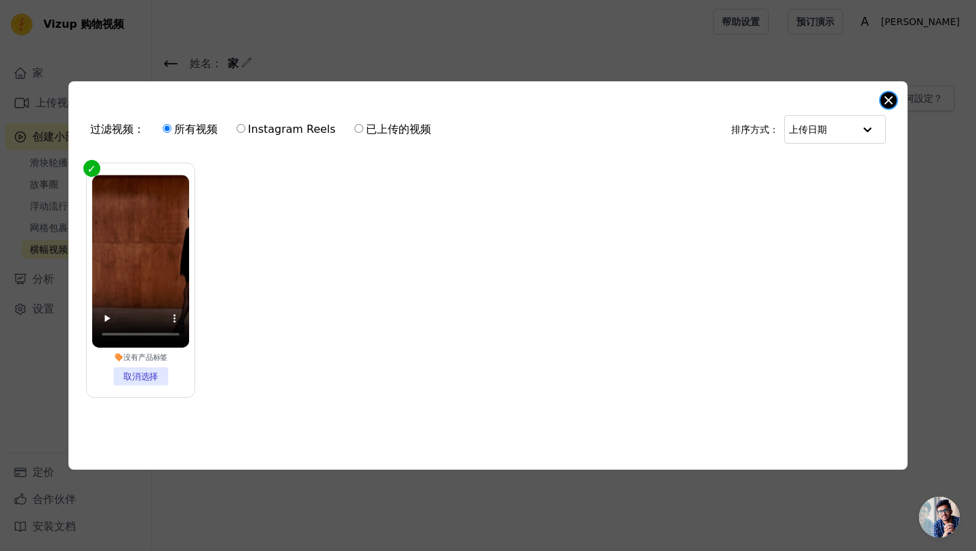
click at [886, 102] on button "关闭模式" at bounding box center [888, 100] width 16 height 16
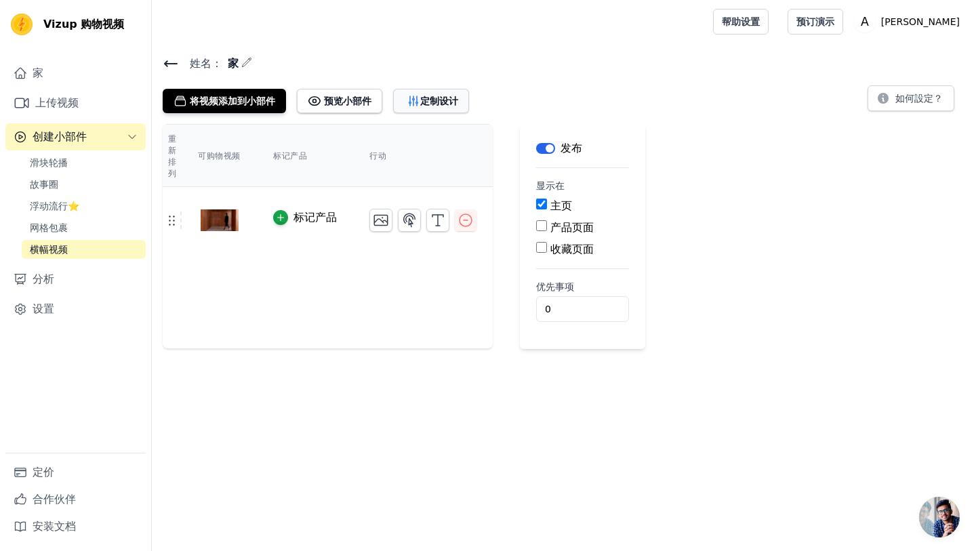
click at [440, 98] on font "定制设计" at bounding box center [439, 101] width 38 height 11
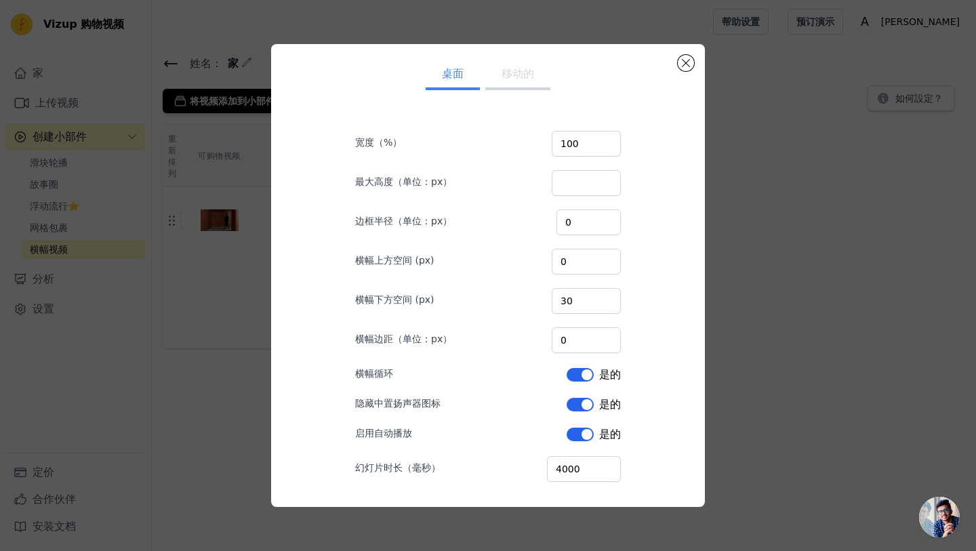
click at [510, 81] on button "移动的" at bounding box center [517, 75] width 65 height 30
click at [679, 68] on div "桌面 移动的 宽度（%） 100 最大高度（单位：px） 边框半径（单位：px） 0 横幅上方空间 (px) 0 横幅下方空间 (px) 30 横幅边距（单位…" at bounding box center [488, 275] width 434 height 462
click at [685, 66] on button "关闭模式" at bounding box center [686, 63] width 16 height 16
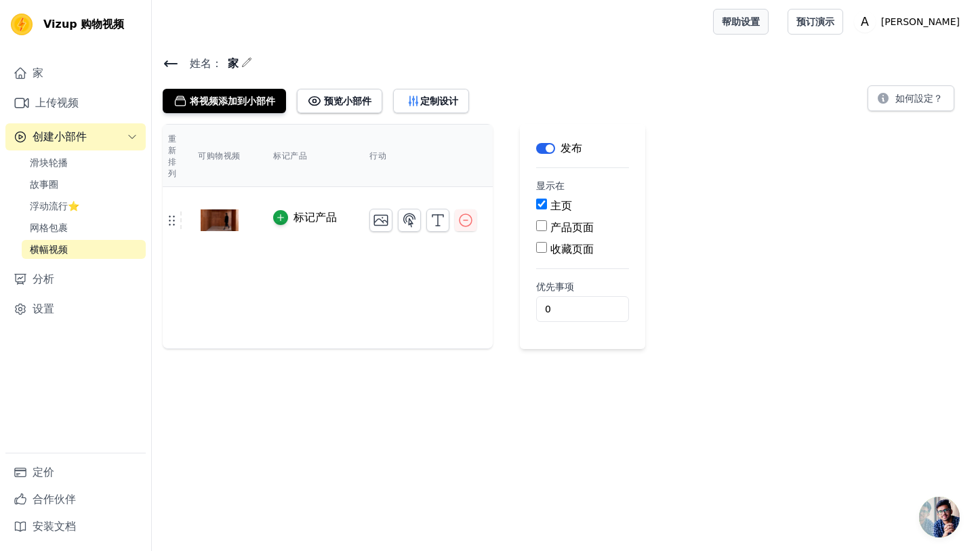
click at [769, 29] on link "帮助设置" at bounding box center [741, 22] width 56 height 26
click at [219, 227] on img at bounding box center [220, 220] width 38 height 65
click at [417, 106] on icon "button" at bounding box center [414, 101] width 14 height 14
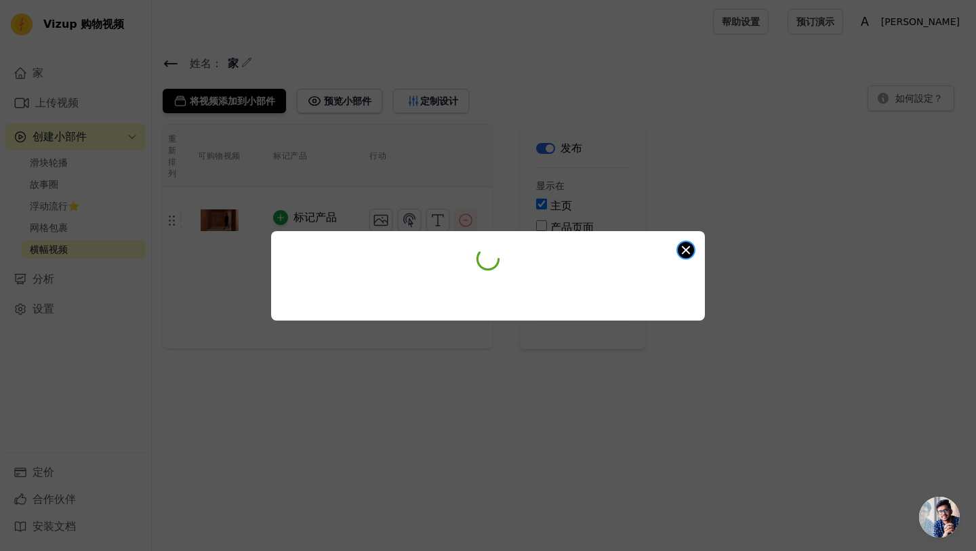
click at [681, 253] on button "Close modal" at bounding box center [686, 250] width 16 height 16
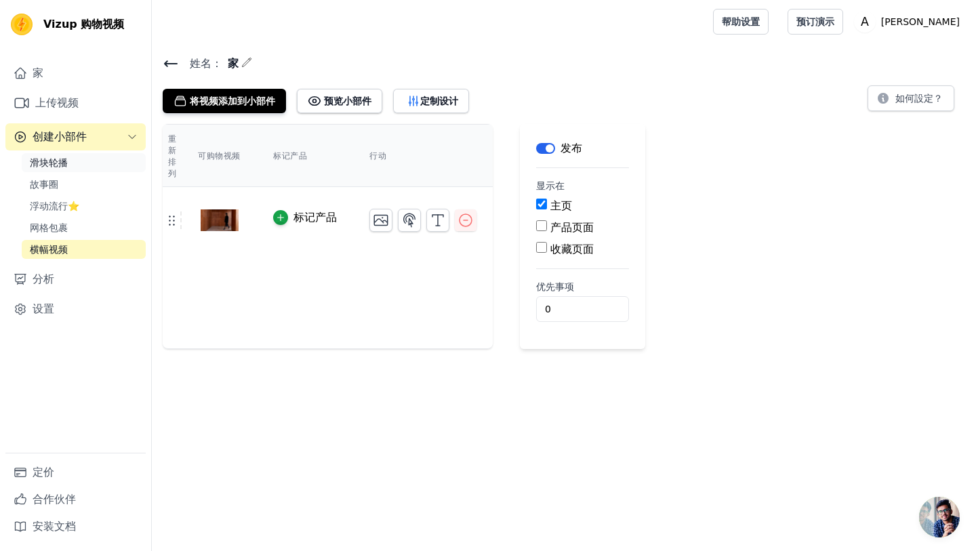
click at [92, 169] on link "滑块轮播" at bounding box center [84, 162] width 124 height 19
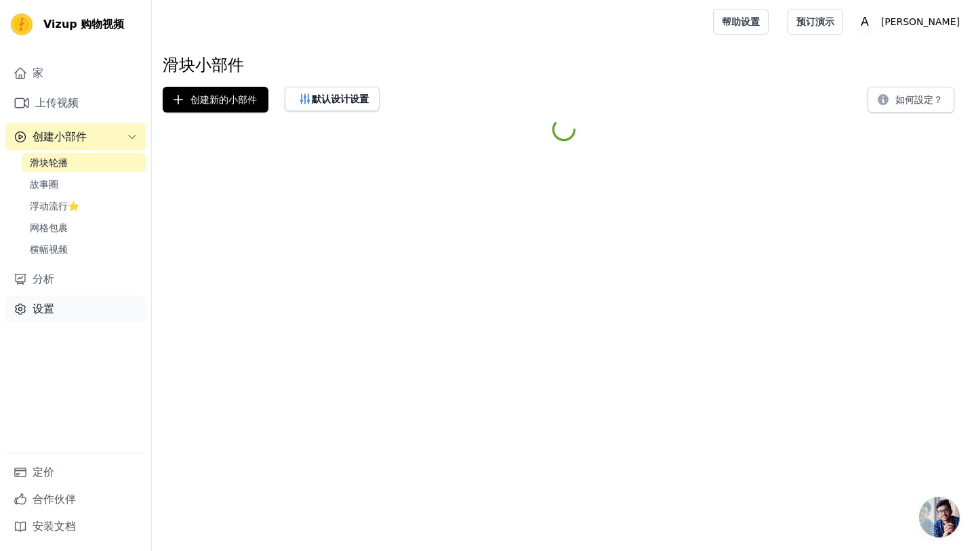
click at [80, 307] on link "设置" at bounding box center [75, 309] width 140 height 27
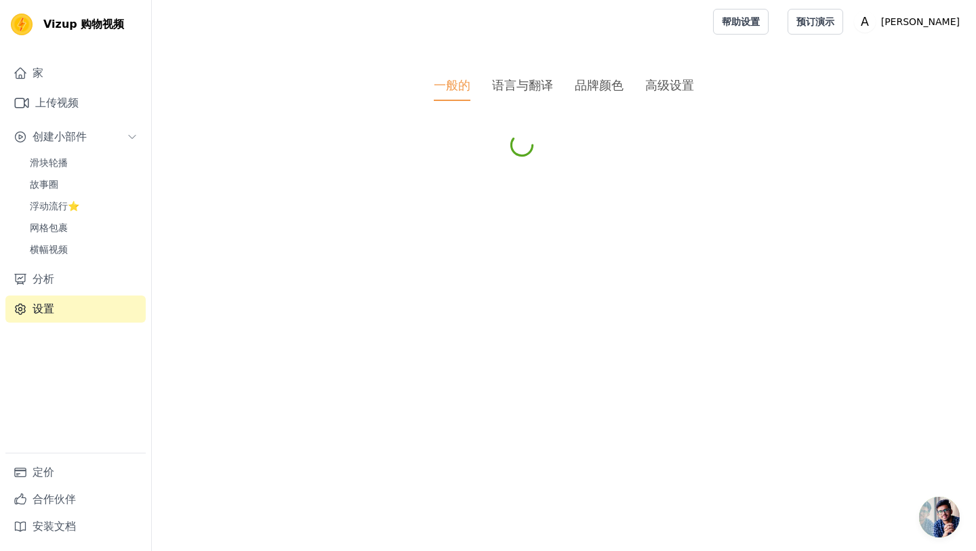
click at [521, 85] on font "语言与翻译" at bounding box center [522, 85] width 61 height 14
click at [603, 36] on div at bounding box center [430, 21] width 534 height 43
click at [582, 33] on div at bounding box center [430, 21] width 534 height 43
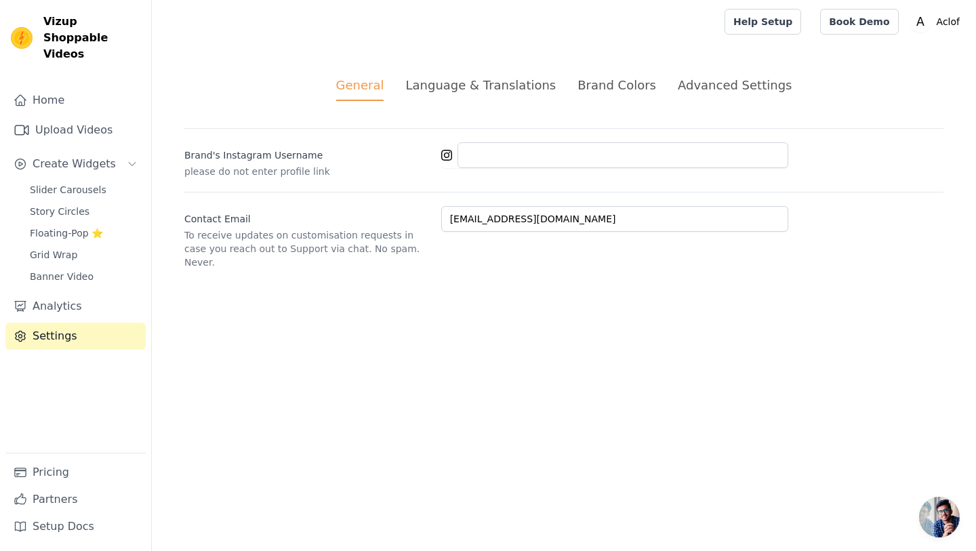
click at [524, 84] on div "Language & Translations" at bounding box center [480, 85] width 150 height 18
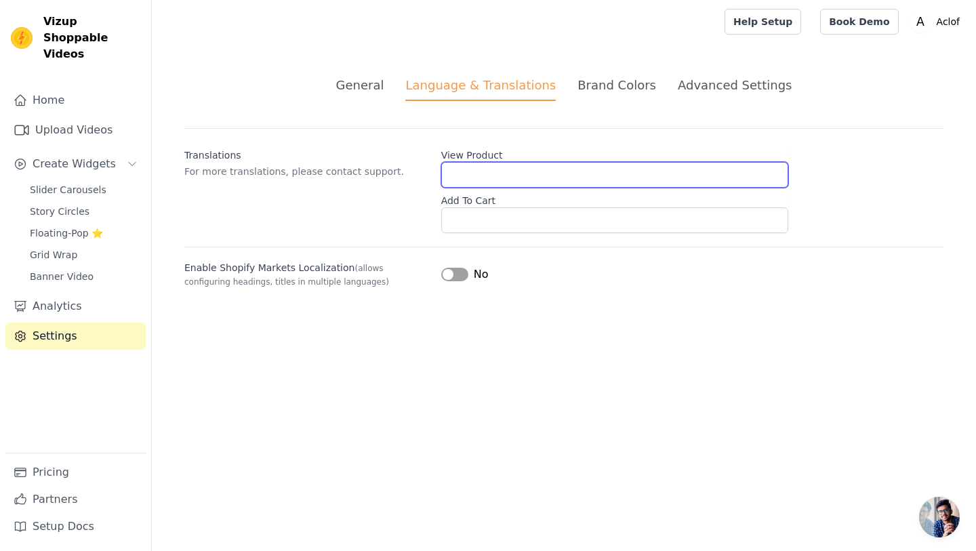
click at [485, 175] on input "View Product" at bounding box center [614, 175] width 347 height 26
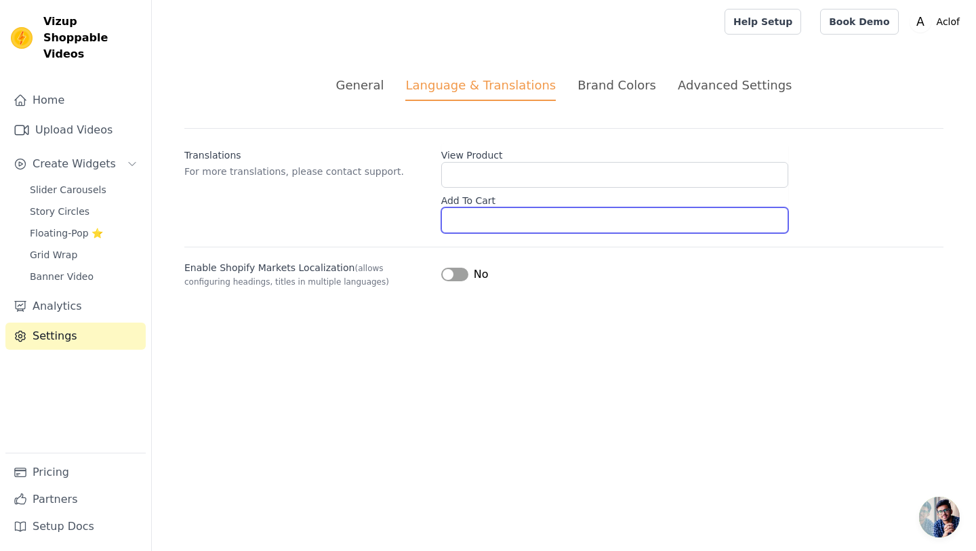
click at [479, 211] on input "Add To Cart" at bounding box center [614, 220] width 347 height 26
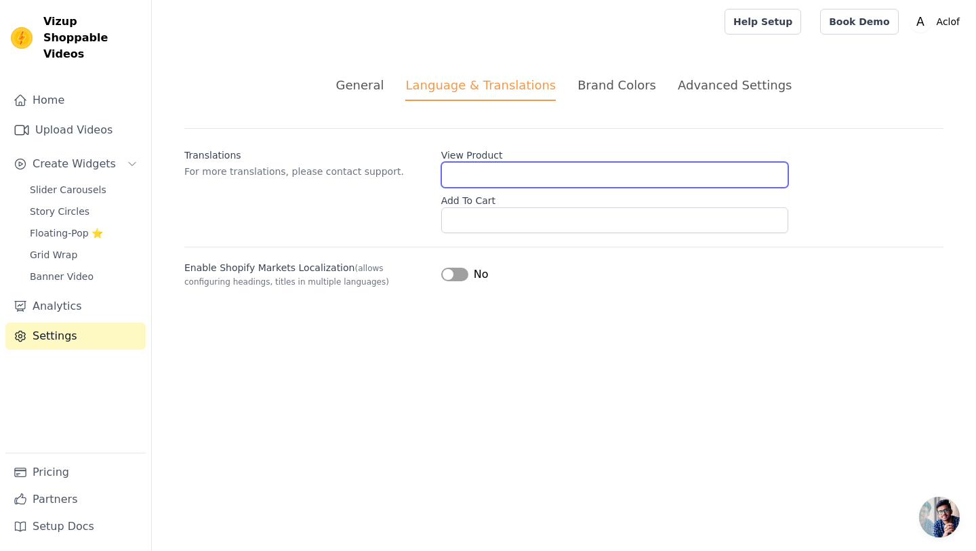
click at [470, 169] on input "View Product" at bounding box center [614, 175] width 347 height 26
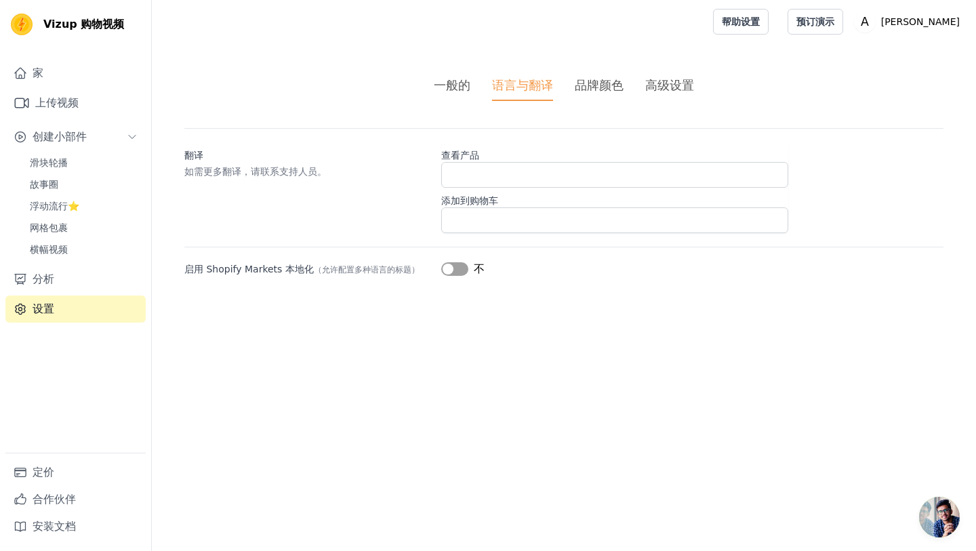
click at [575, 40] on div at bounding box center [430, 21] width 534 height 43
click at [600, 82] on font "品牌颜色" at bounding box center [599, 85] width 49 height 14
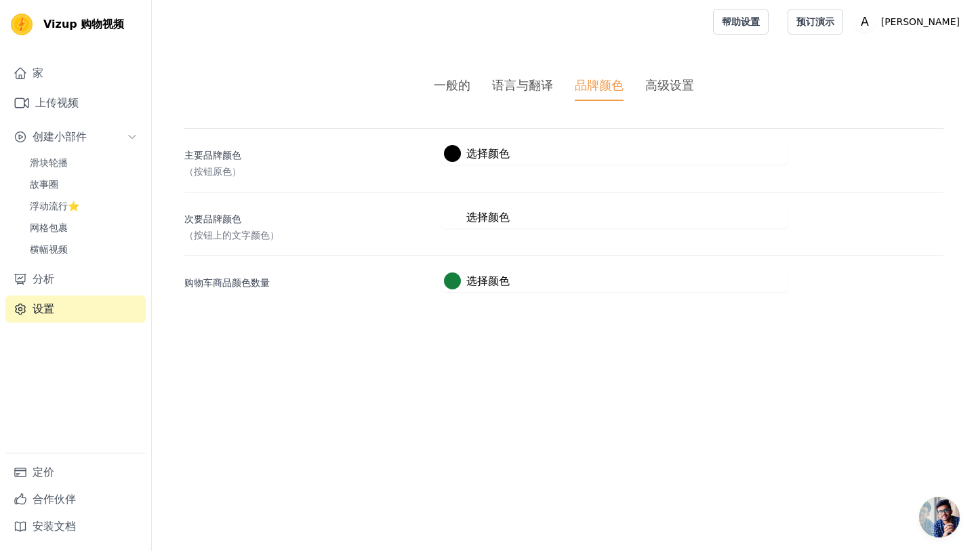
click at [680, 87] on font "高级设置" at bounding box center [669, 85] width 49 height 14
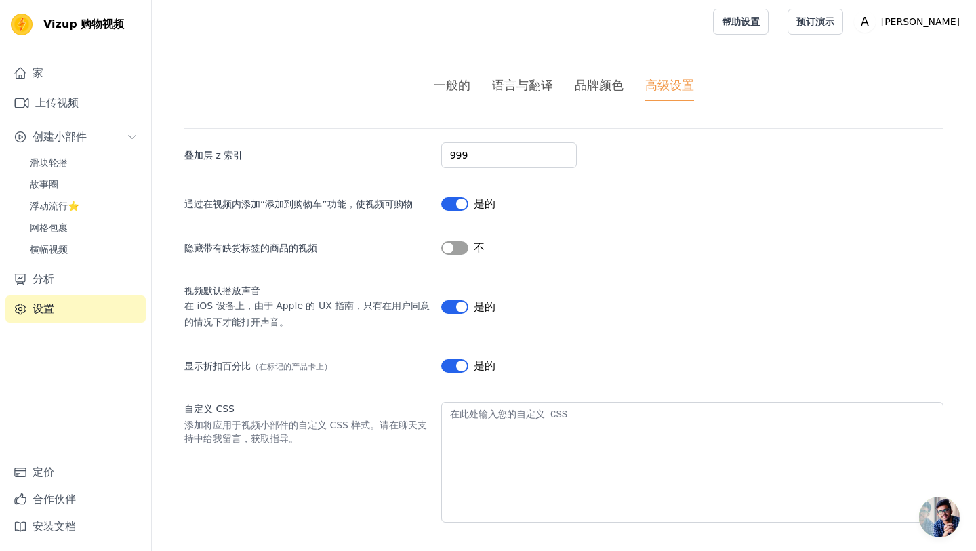
click at [604, 85] on font "品牌颜色" at bounding box center [599, 85] width 49 height 14
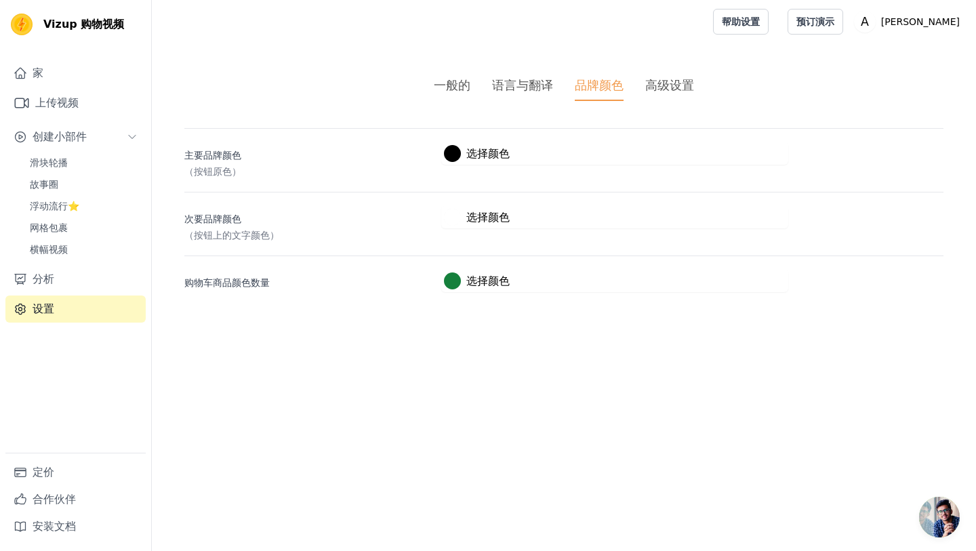
click at [668, 95] on li "高级设置" at bounding box center [669, 88] width 49 height 25
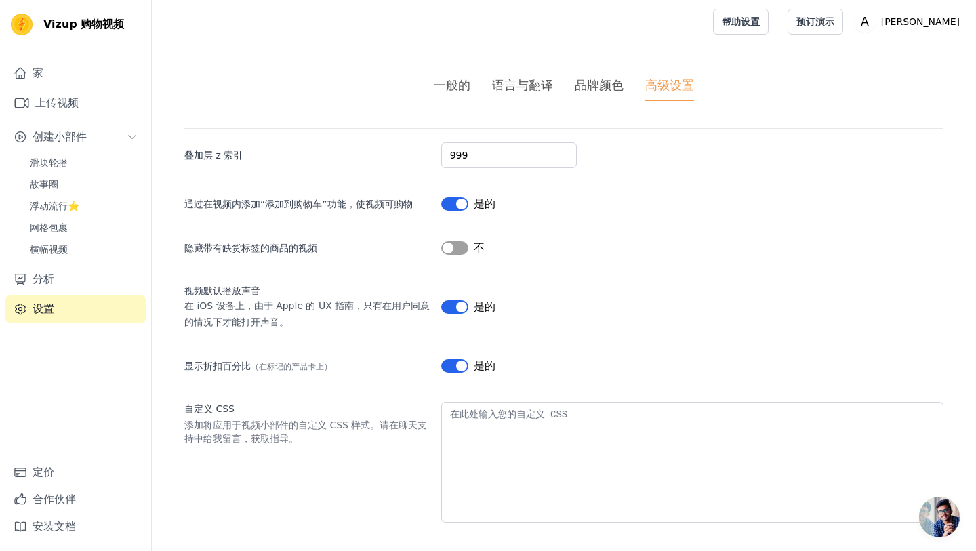
scroll to position [4, 0]
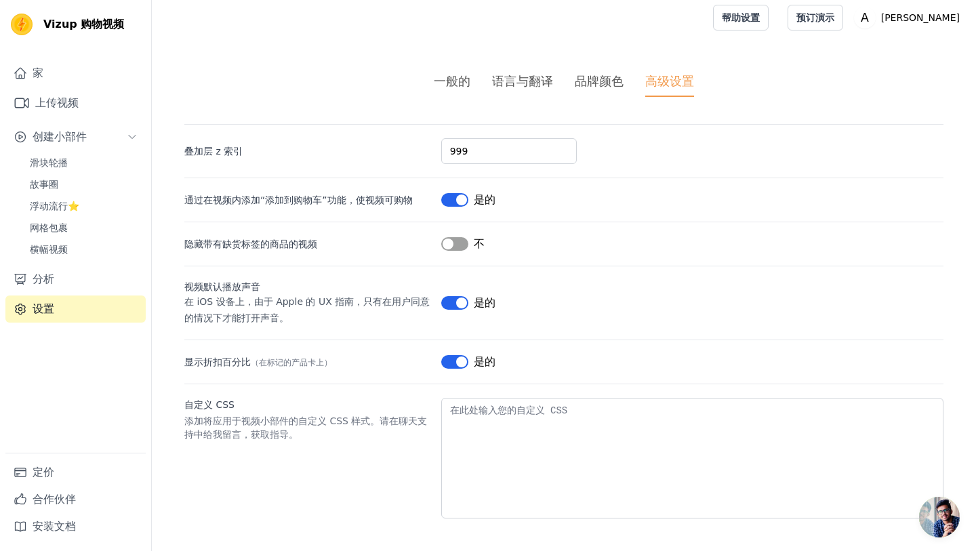
click at [439, 75] on font "一般的" at bounding box center [452, 81] width 37 height 14
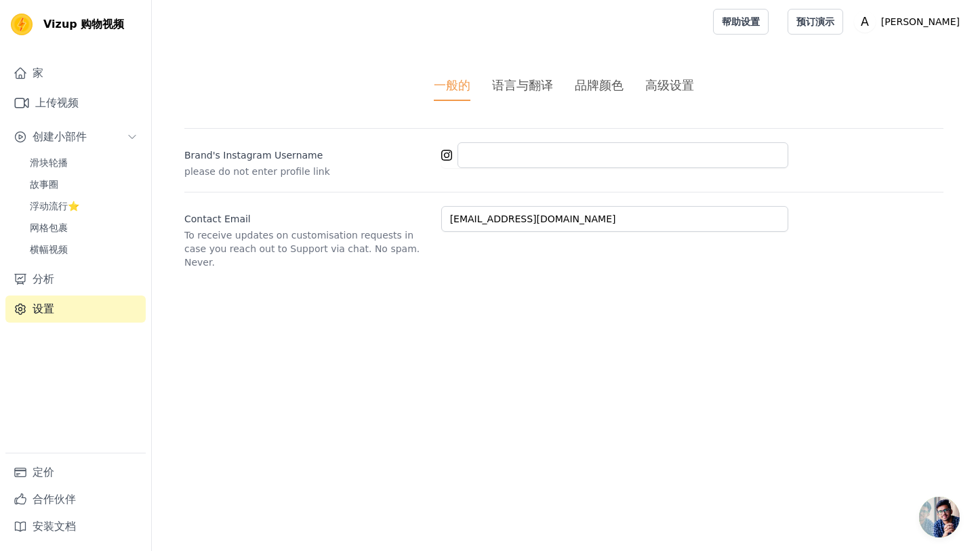
scroll to position [0, 0]
click at [102, 167] on link "滑块轮播" at bounding box center [84, 162] width 124 height 19
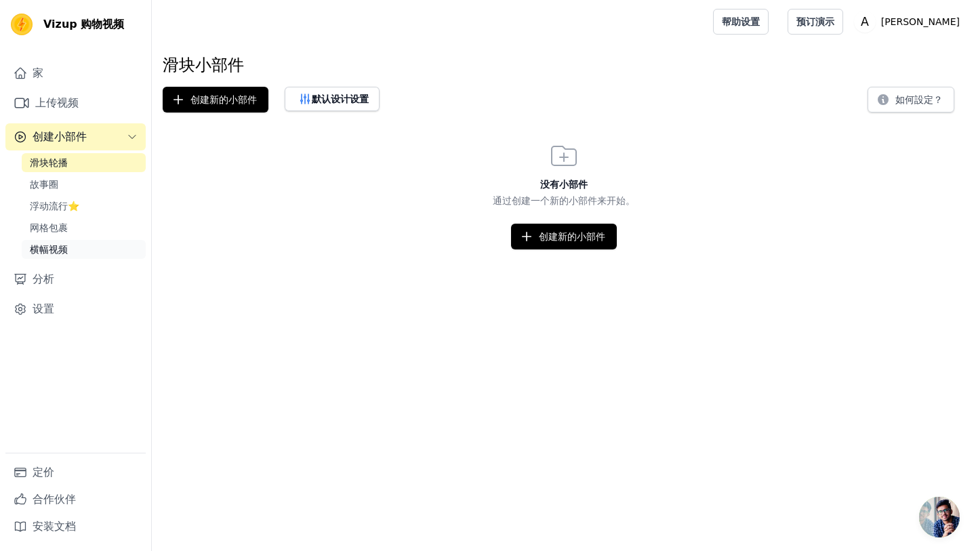
click at [115, 246] on link "横幅视频" at bounding box center [84, 249] width 124 height 19
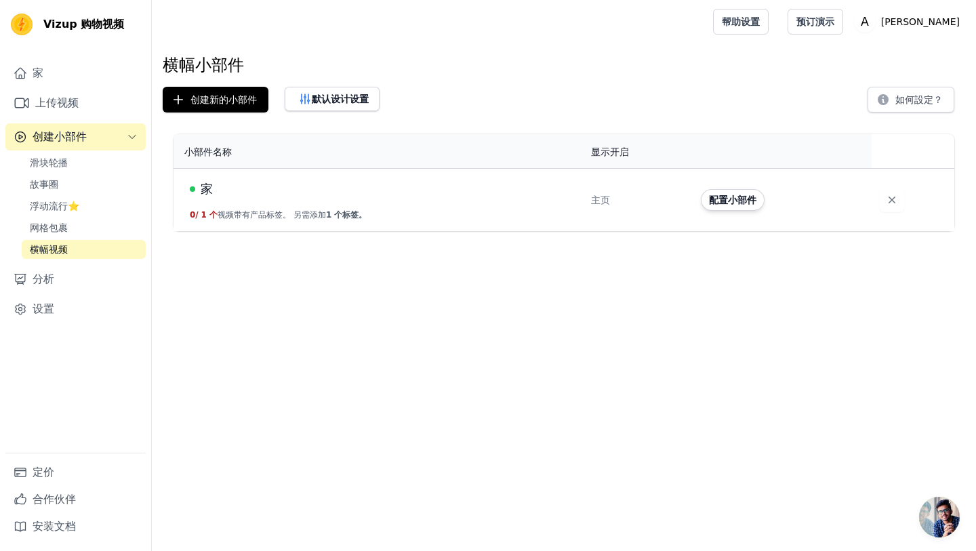
click at [249, 210] on font "视频带有产品标签。 另需添加" at bounding box center [272, 214] width 108 height 9
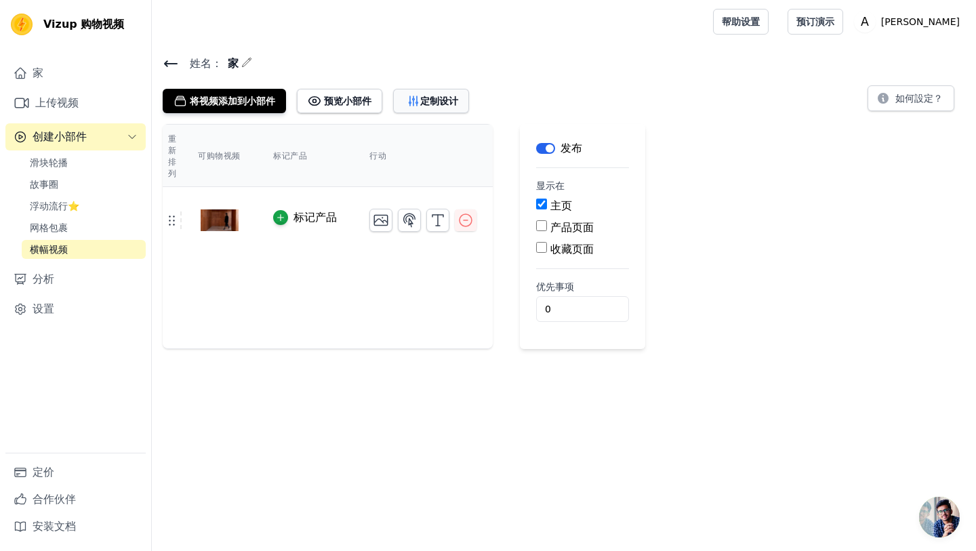
click at [443, 105] on font "定制设计" at bounding box center [439, 101] width 38 height 11
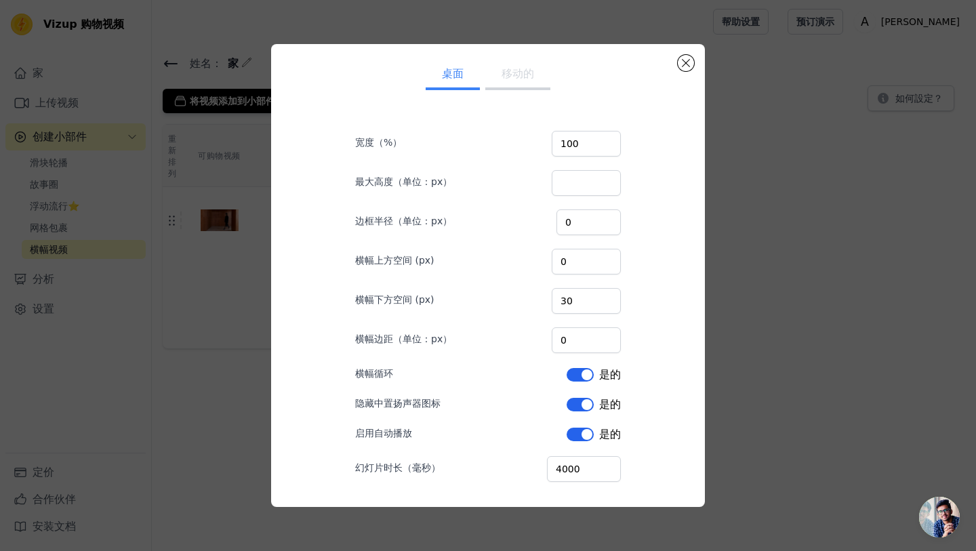
click at [523, 77] on font "移动的" at bounding box center [518, 73] width 33 height 13
click at [687, 60] on button "关闭模式" at bounding box center [686, 63] width 16 height 16
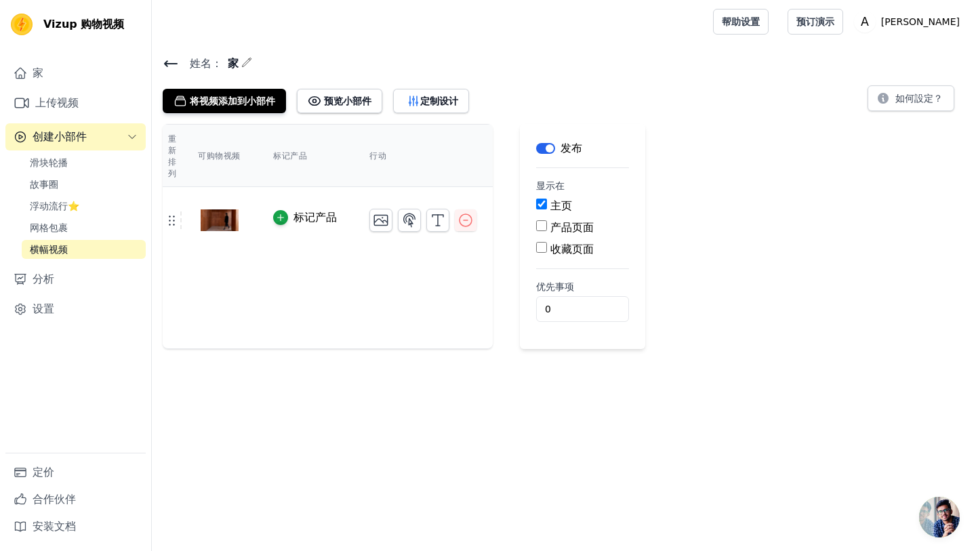
click at [548, 148] on button "标签" at bounding box center [545, 148] width 19 height 11
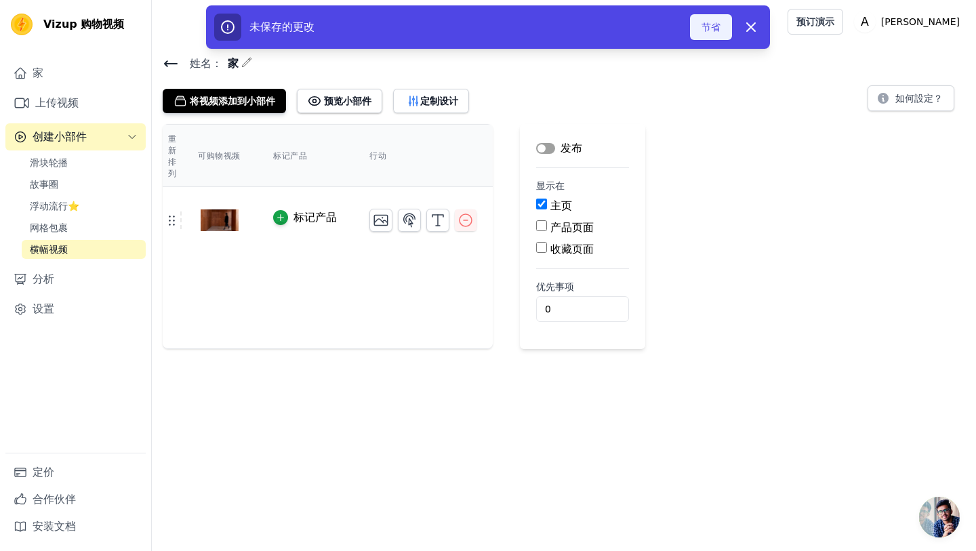
click at [701, 36] on button "节省" at bounding box center [711, 27] width 42 height 26
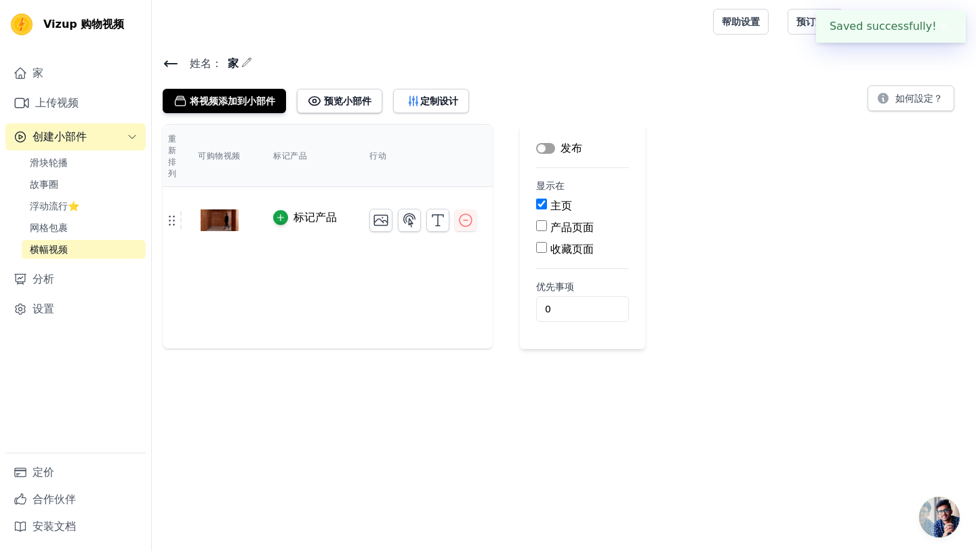
click at [697, 28] on div at bounding box center [430, 21] width 534 height 43
